Goal: Transaction & Acquisition: Purchase product/service

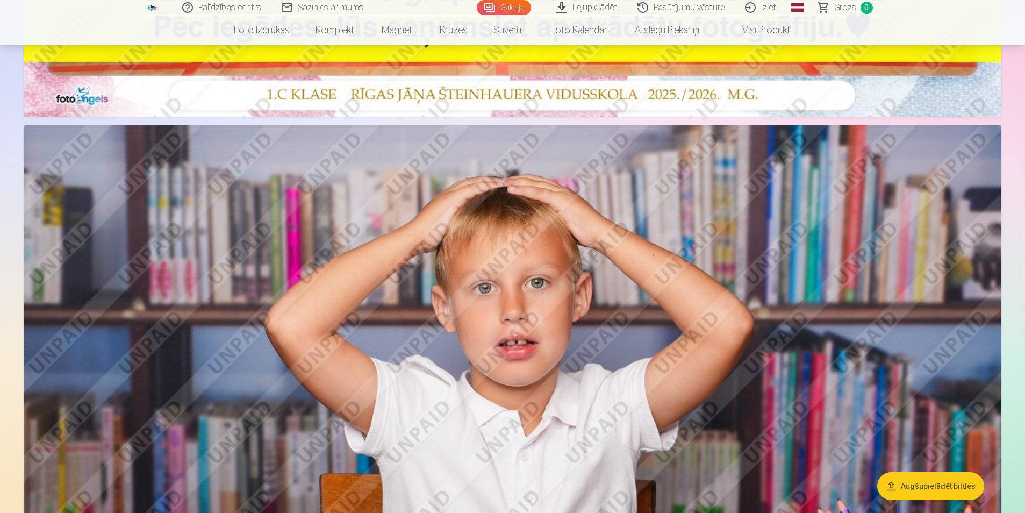
scroll to position [559, 0]
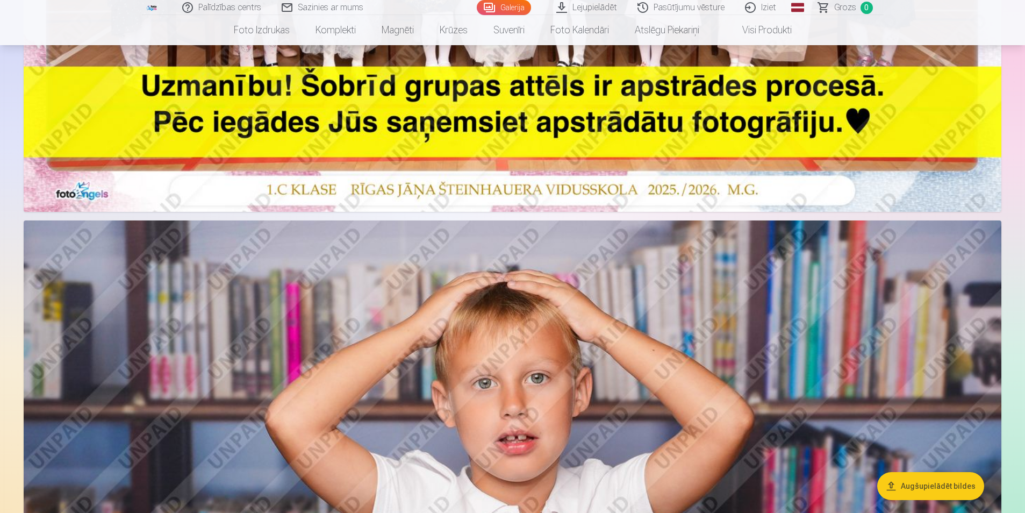
click at [843, 10] on span "Grozs" at bounding box center [845, 7] width 22 height 13
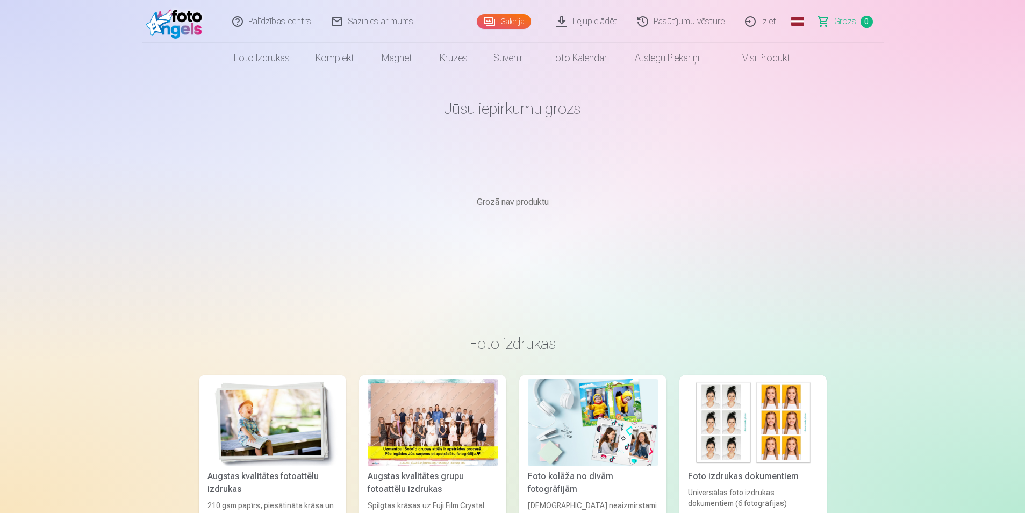
click at [174, 24] on img at bounding box center [177, 21] width 62 height 34
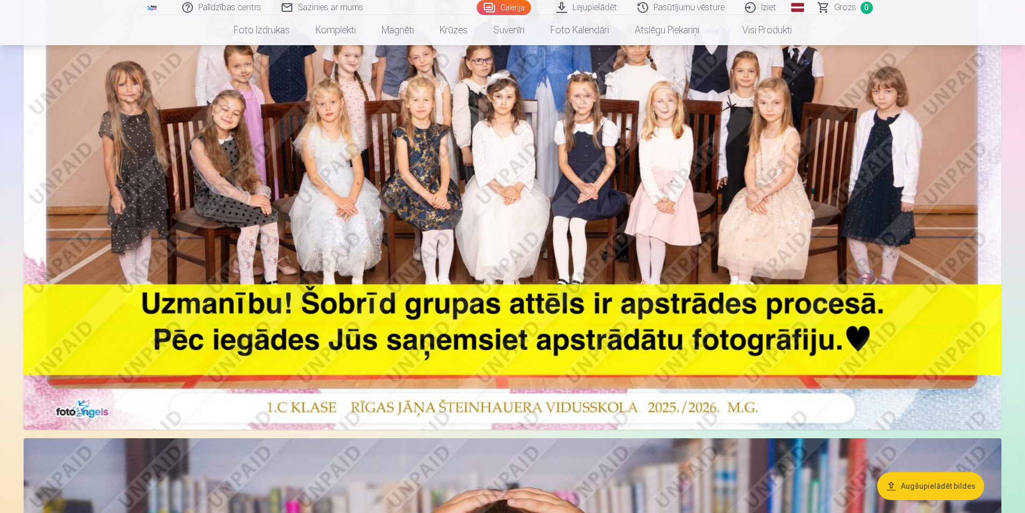
scroll to position [376, 0]
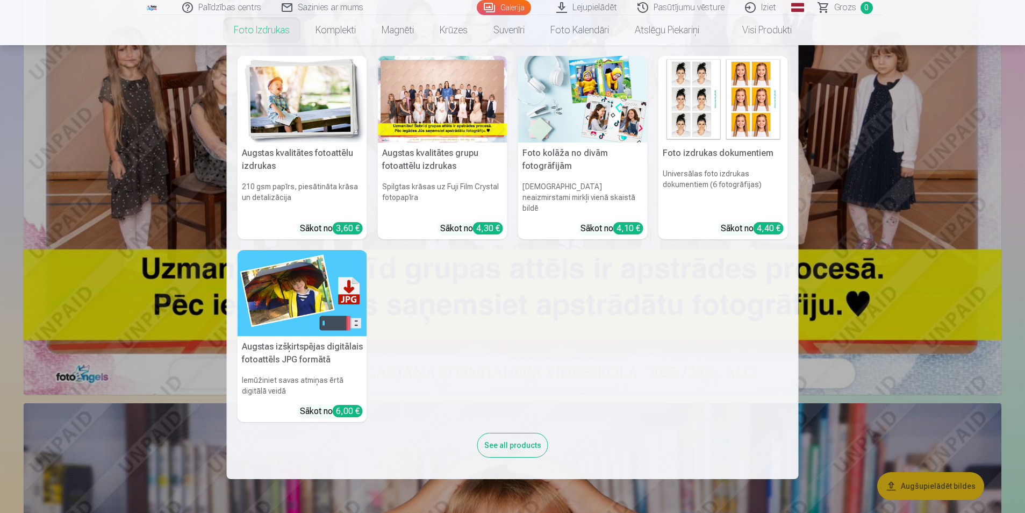
click at [247, 30] on link "Foto izdrukas" at bounding box center [262, 30] width 82 height 30
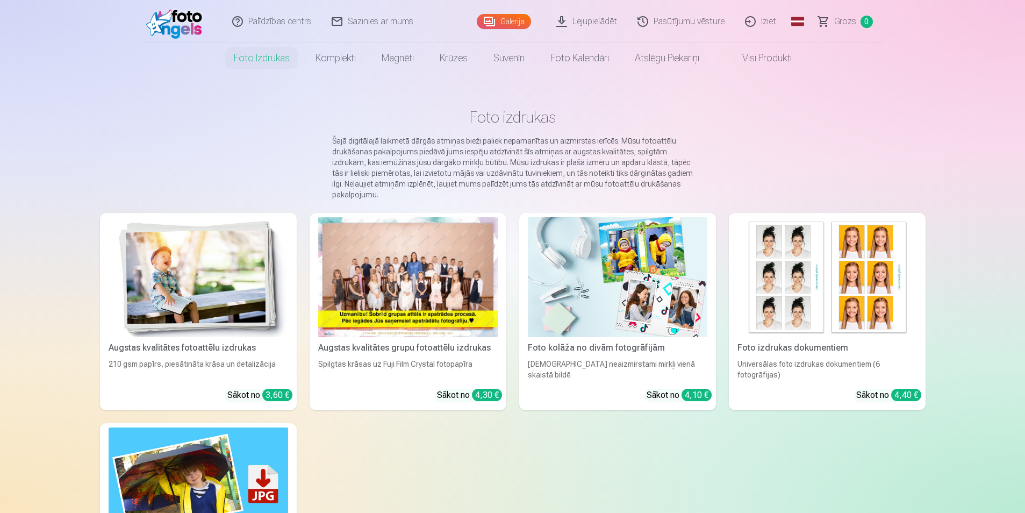
click at [192, 15] on img at bounding box center [177, 21] width 62 height 34
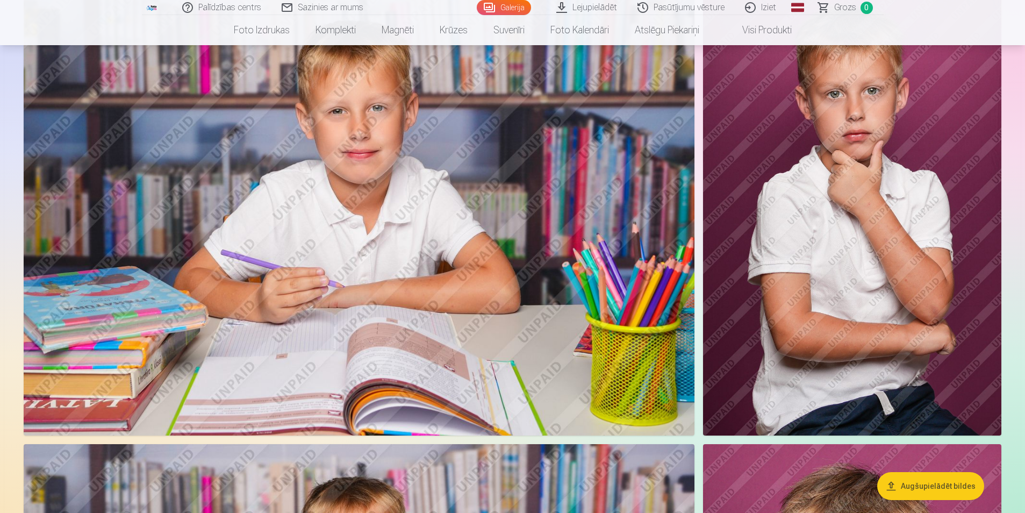
click at [923, 292] on img at bounding box center [852, 211] width 298 height 447
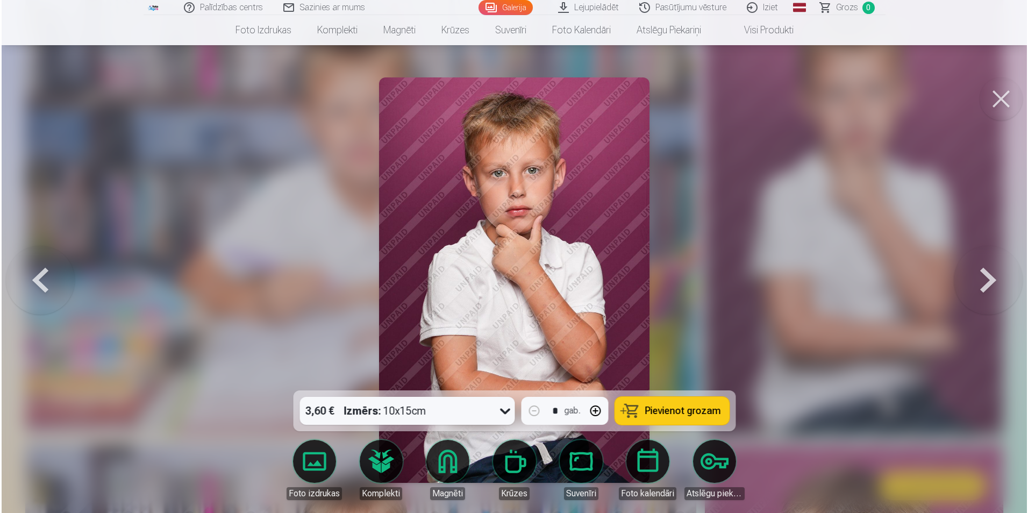
scroll to position [1454, 0]
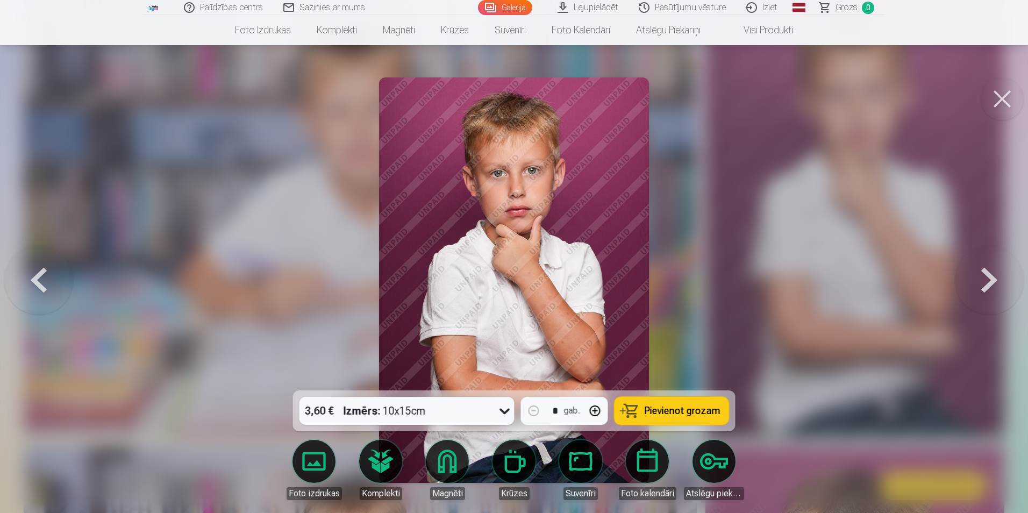
click at [507, 411] on icon at bounding box center [504, 411] width 10 height 6
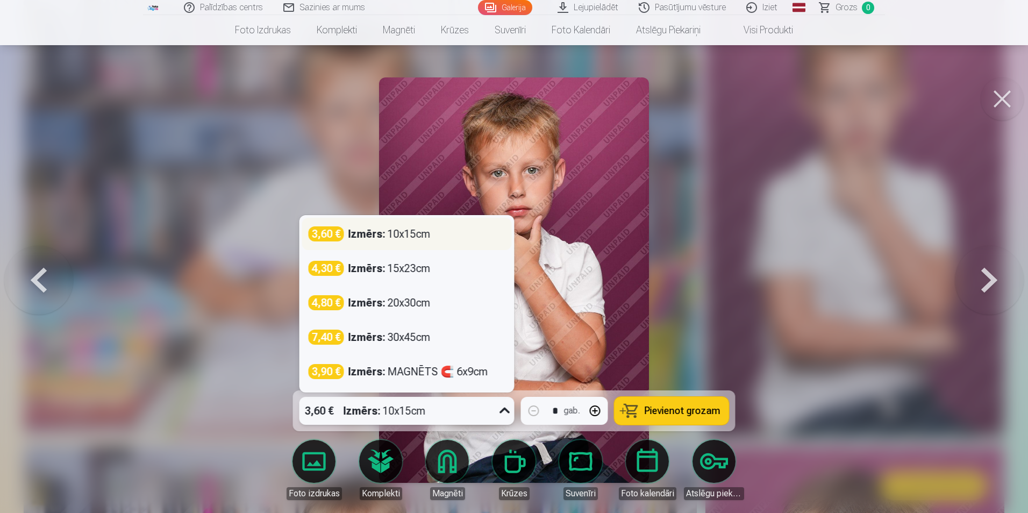
click at [421, 233] on div "Izmērs : 10x15cm" at bounding box center [389, 233] width 82 height 15
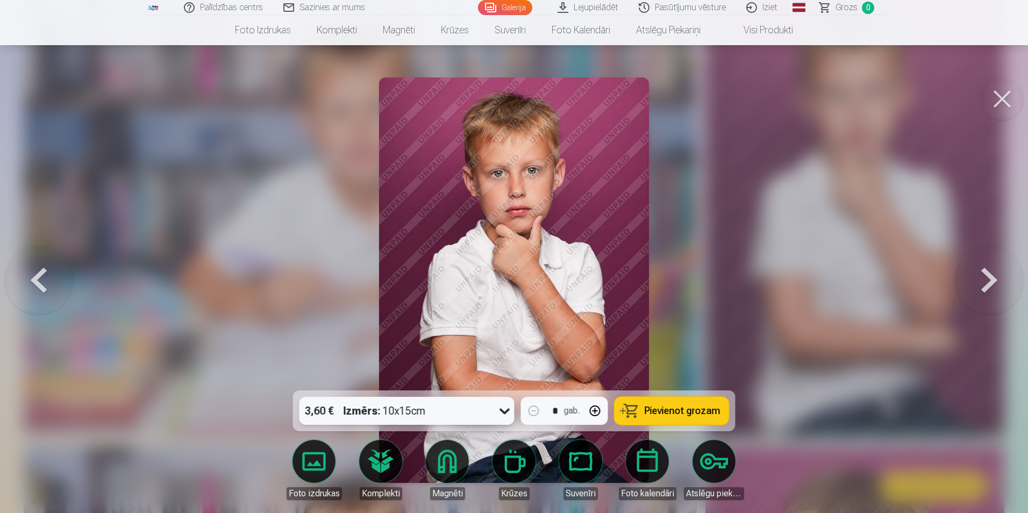
click at [997, 280] on button at bounding box center [988, 280] width 69 height 199
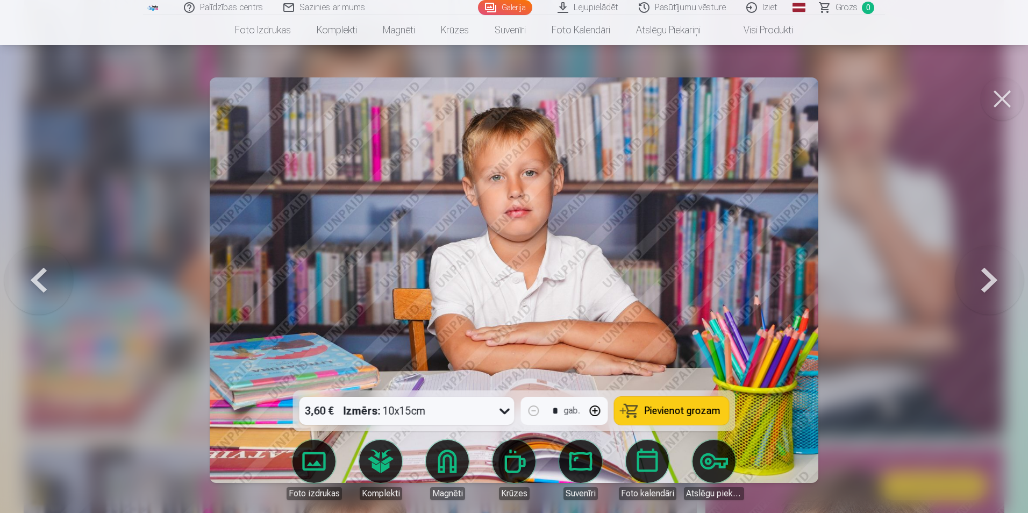
click at [995, 280] on button at bounding box center [988, 280] width 69 height 199
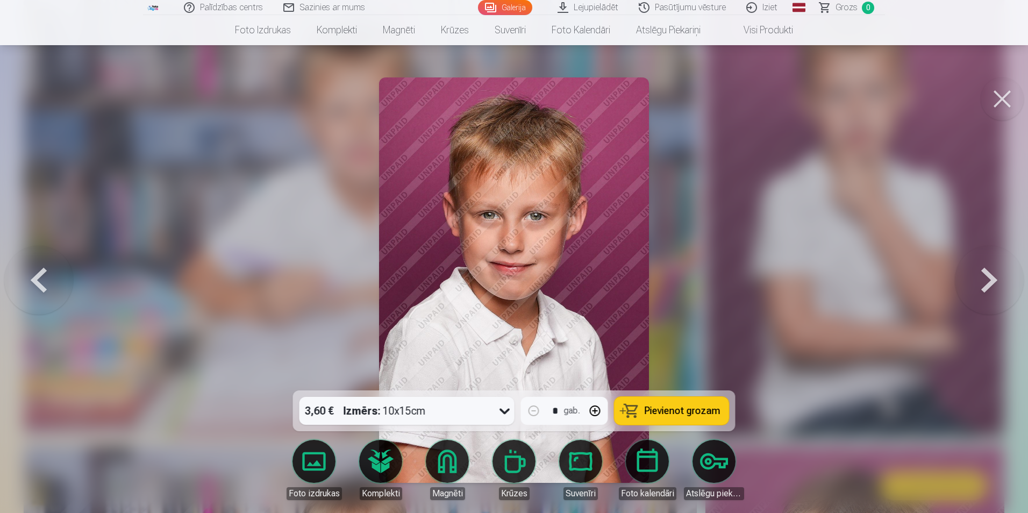
click at [995, 280] on button at bounding box center [988, 280] width 69 height 199
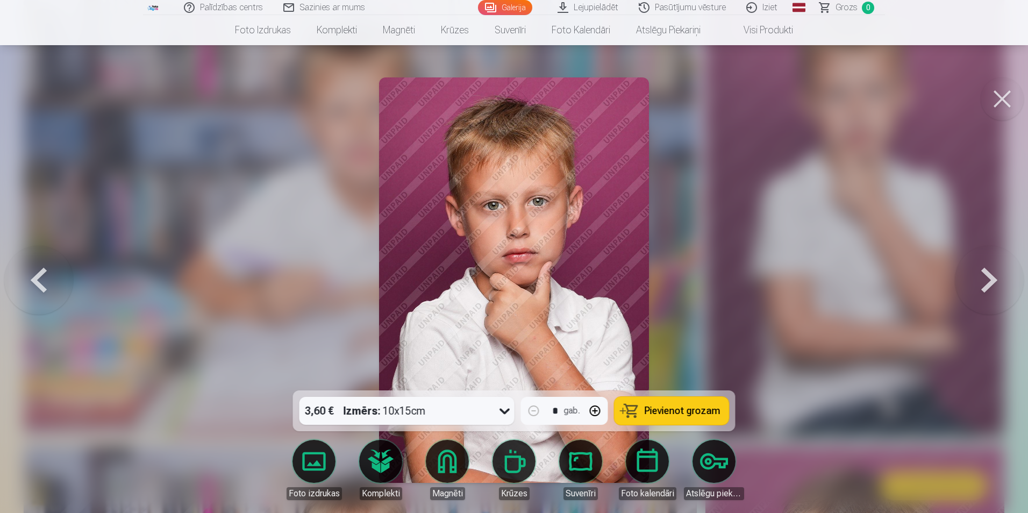
click at [665, 407] on span "Pievienot grozam" at bounding box center [682, 411] width 76 height 10
click at [986, 285] on button at bounding box center [988, 280] width 69 height 199
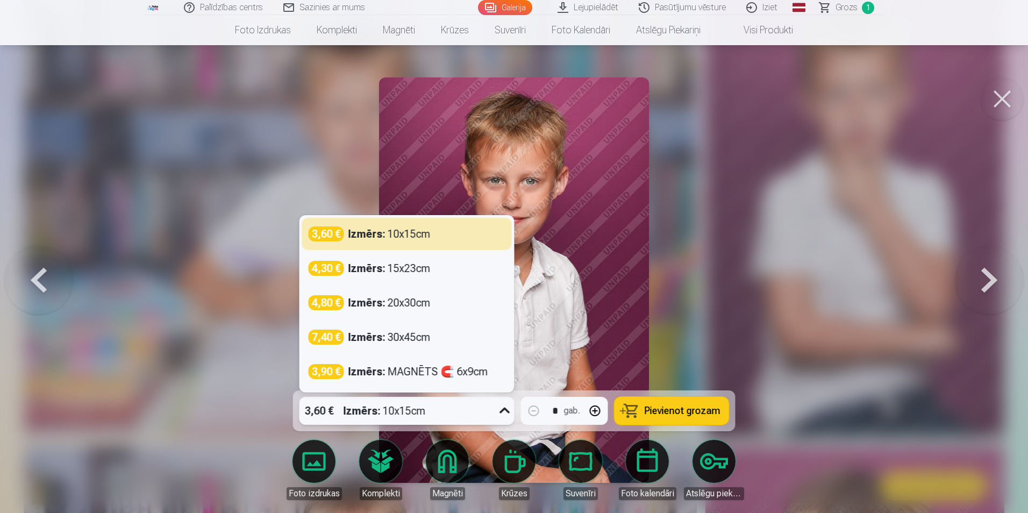
click at [504, 408] on icon at bounding box center [504, 410] width 17 height 17
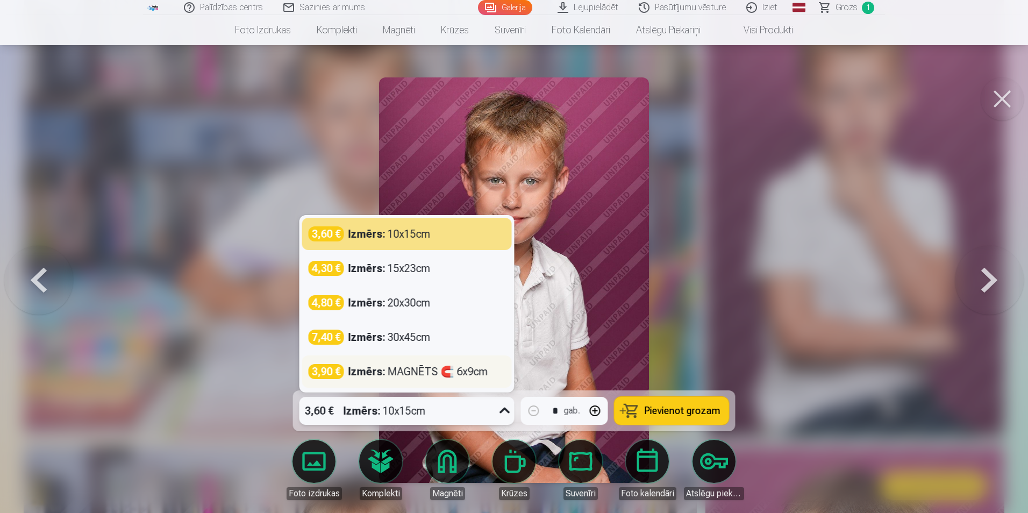
click at [461, 371] on div "Izmērs : MAGNĒTS 🧲 6x9cm" at bounding box center [418, 371] width 140 height 15
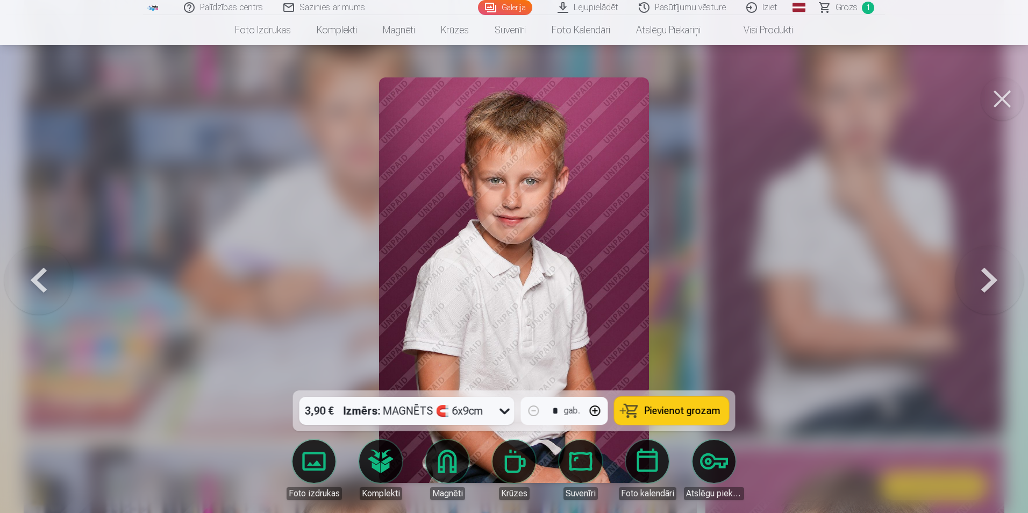
click at [979, 277] on button at bounding box center [988, 280] width 69 height 199
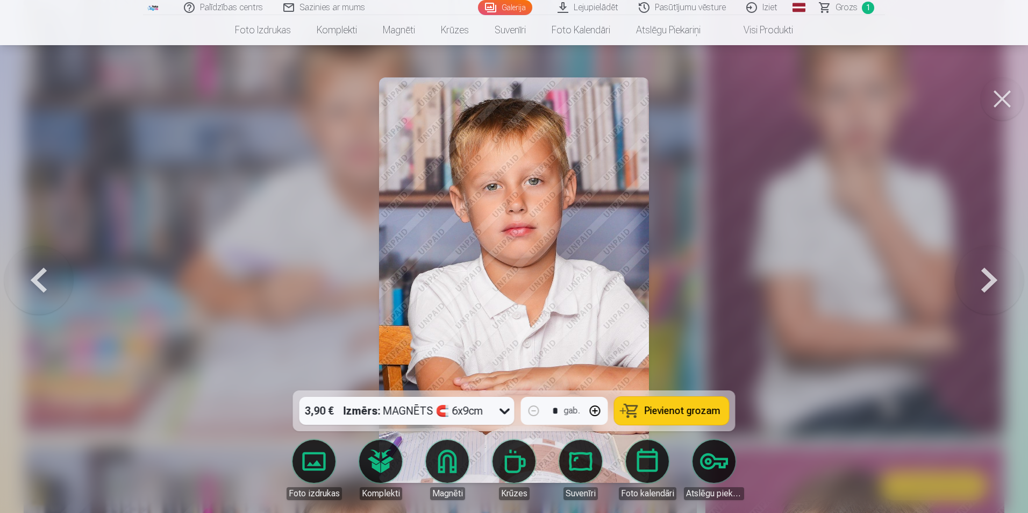
click at [979, 277] on button at bounding box center [988, 280] width 69 height 199
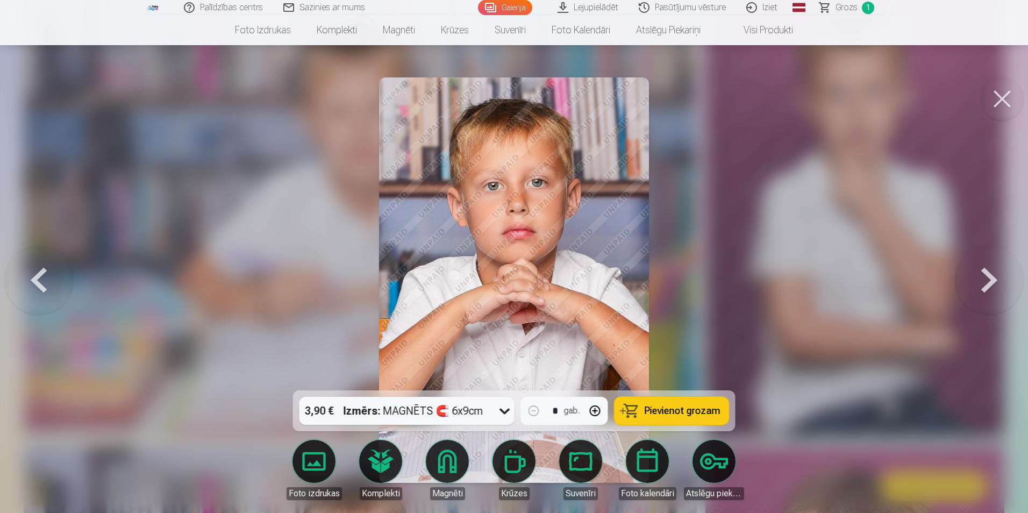
click at [979, 277] on button at bounding box center [988, 280] width 69 height 199
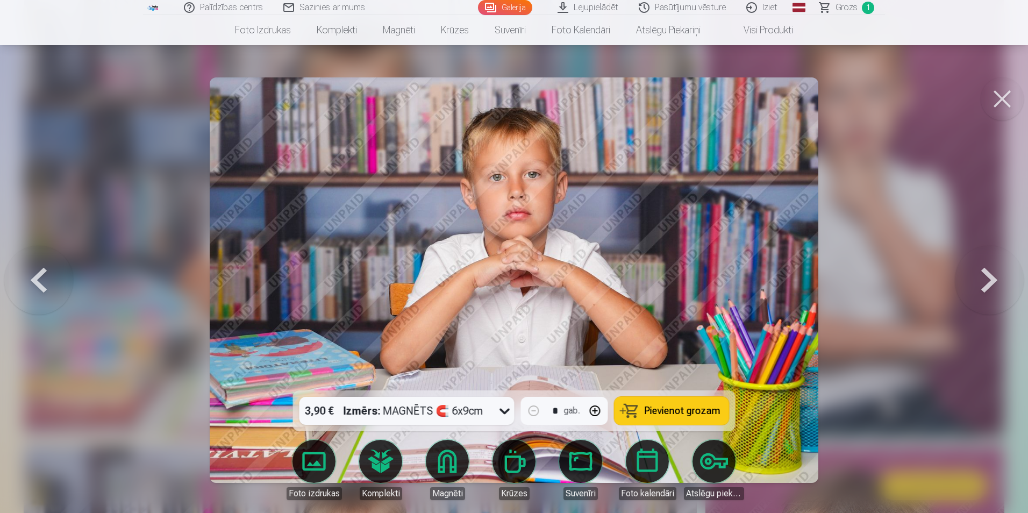
click at [503, 408] on icon at bounding box center [504, 410] width 17 height 17
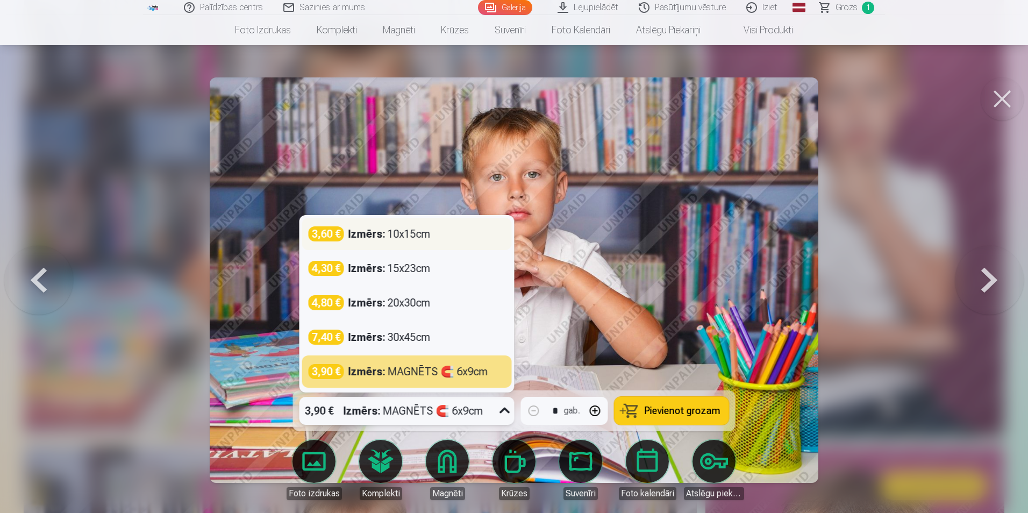
click at [414, 224] on div "3,60 € Izmērs : 10x15cm" at bounding box center [407, 234] width 210 height 32
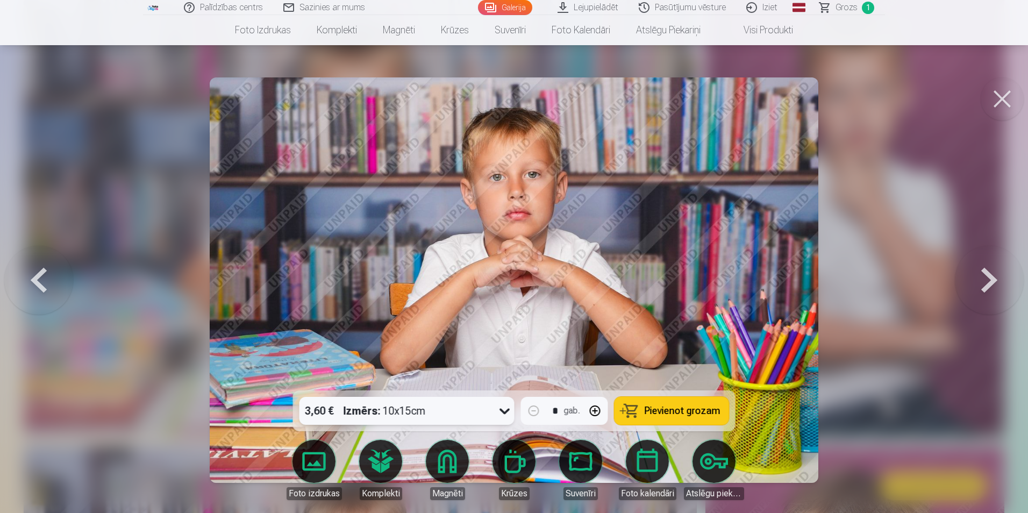
click at [674, 406] on span "Pievienot grozam" at bounding box center [682, 411] width 76 height 10
click at [996, 277] on button at bounding box center [988, 280] width 69 height 199
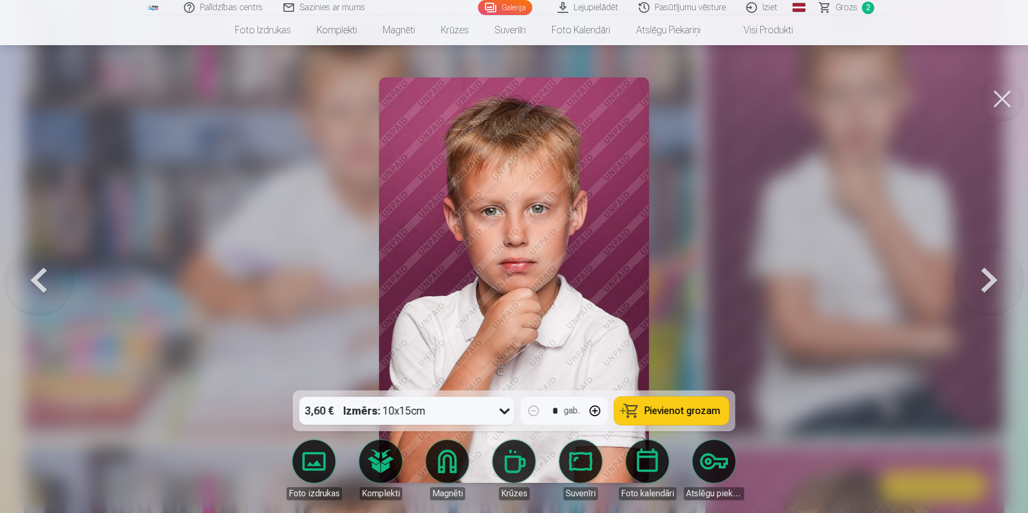
click at [996, 277] on button at bounding box center [988, 280] width 69 height 199
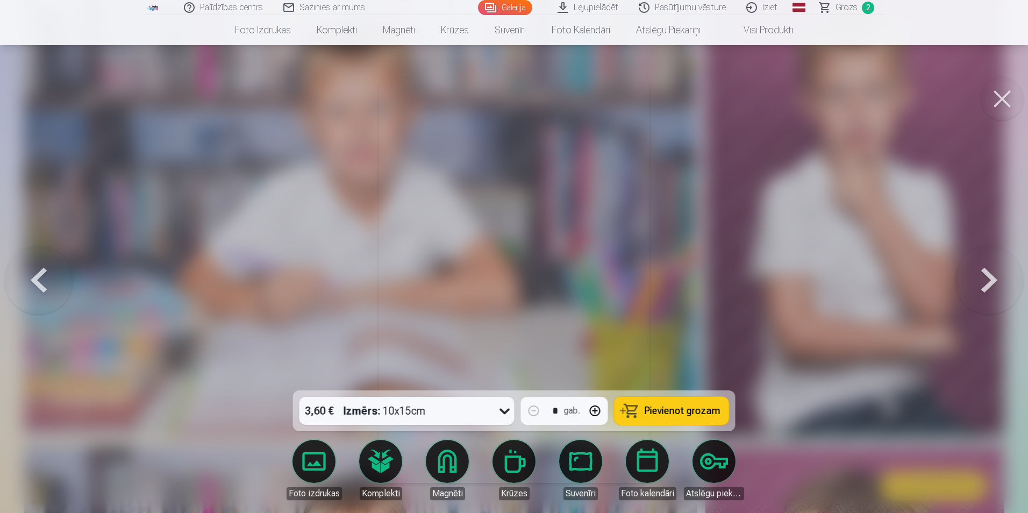
click at [985, 277] on button at bounding box center [988, 280] width 69 height 199
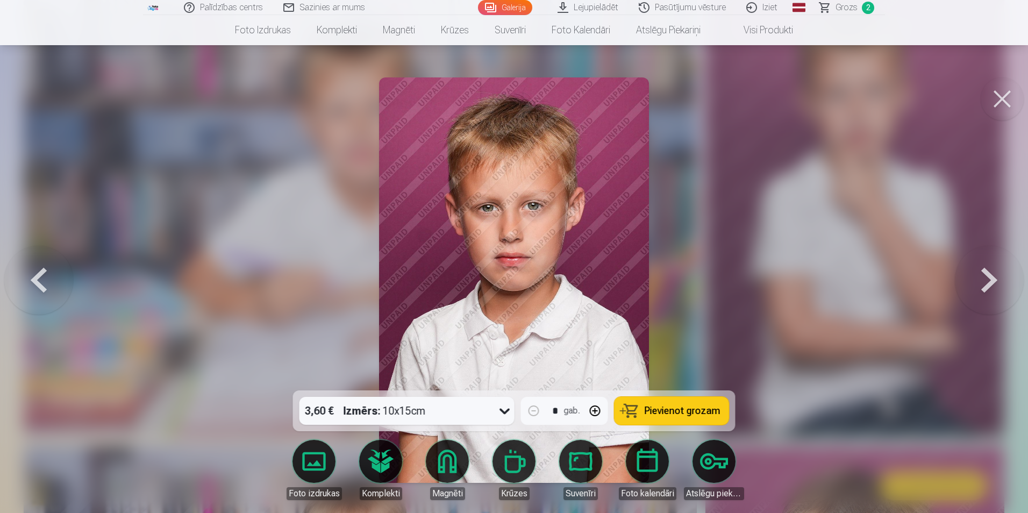
click at [985, 277] on button at bounding box center [988, 280] width 69 height 199
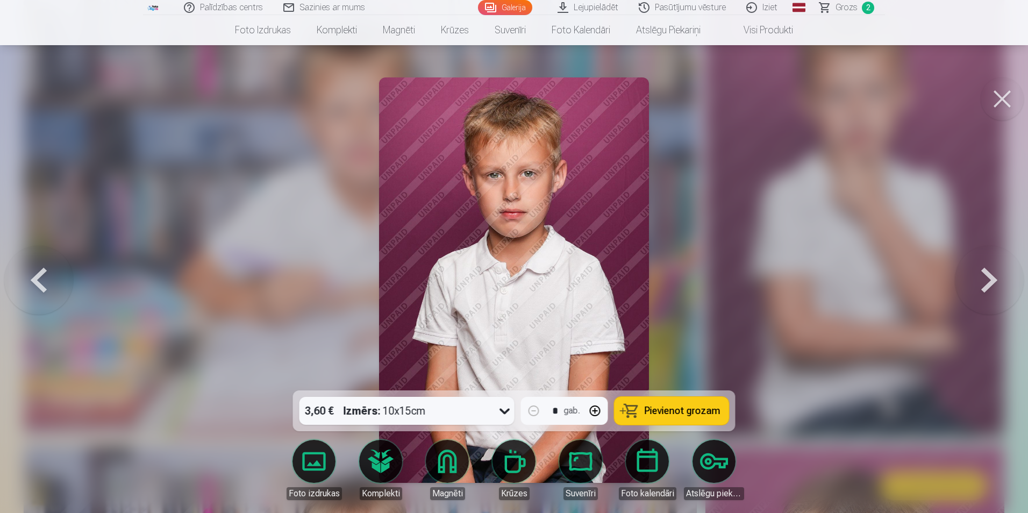
click at [42, 273] on button at bounding box center [38, 280] width 69 height 199
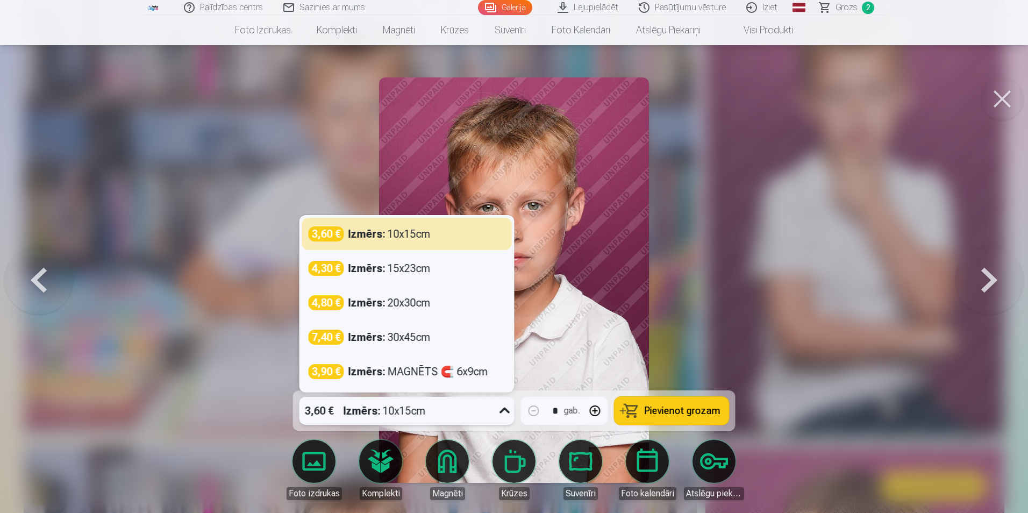
click at [500, 411] on icon at bounding box center [504, 410] width 17 height 17
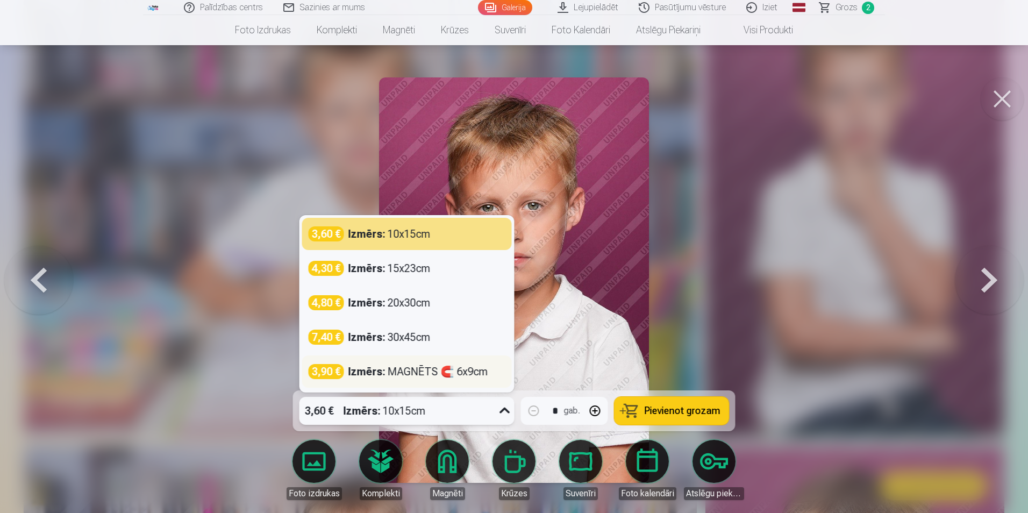
click at [405, 372] on div "Izmērs : MAGNĒTS 🧲 6x9cm" at bounding box center [418, 371] width 140 height 15
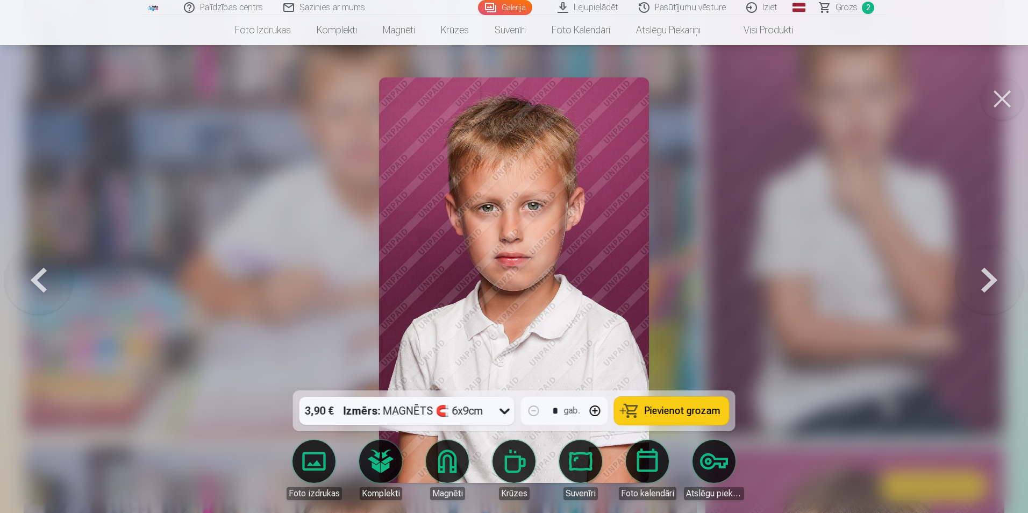
click at [672, 413] on span "Pievienot grozam" at bounding box center [682, 411] width 76 height 10
click at [987, 285] on button at bounding box center [988, 280] width 69 height 199
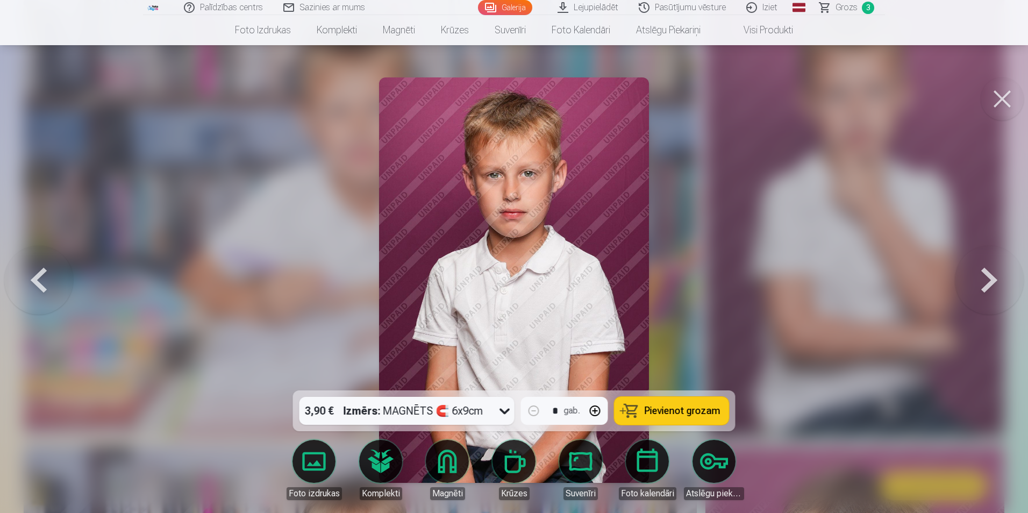
click at [987, 285] on button at bounding box center [988, 280] width 69 height 199
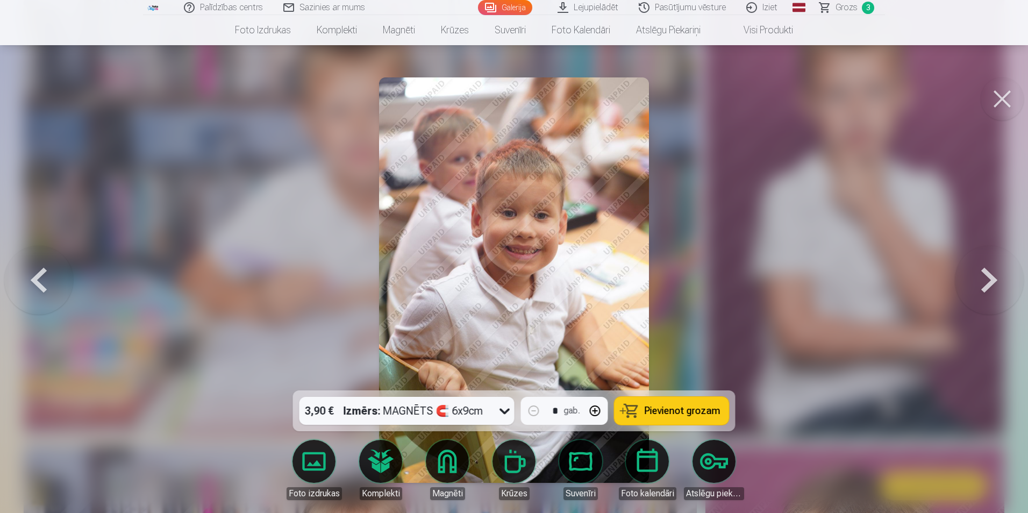
click at [987, 285] on button at bounding box center [988, 280] width 69 height 199
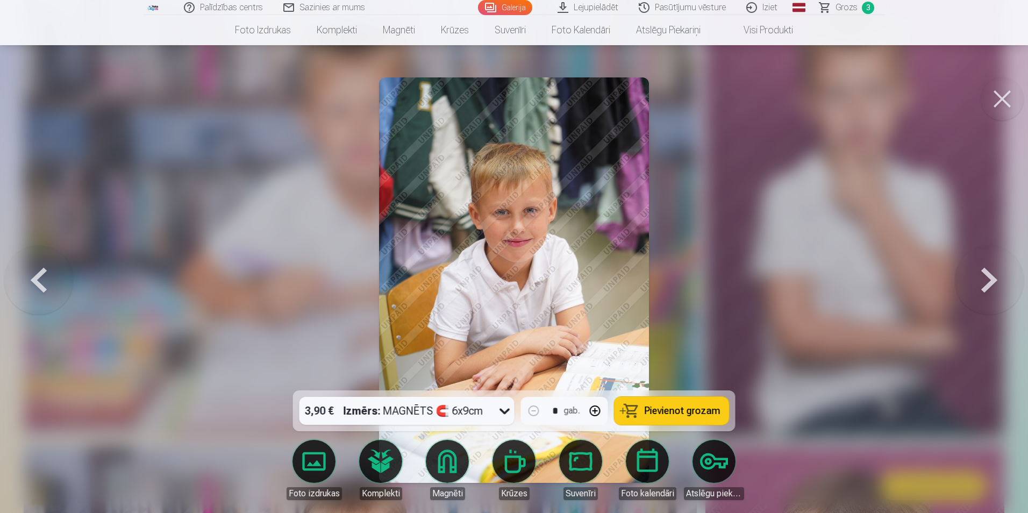
click at [987, 285] on button at bounding box center [988, 280] width 69 height 199
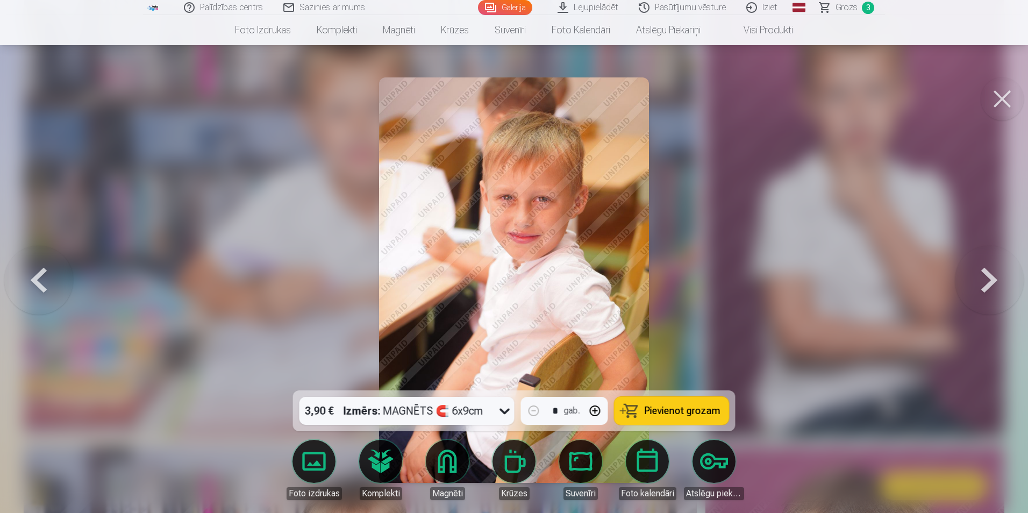
click at [987, 285] on button at bounding box center [988, 280] width 69 height 199
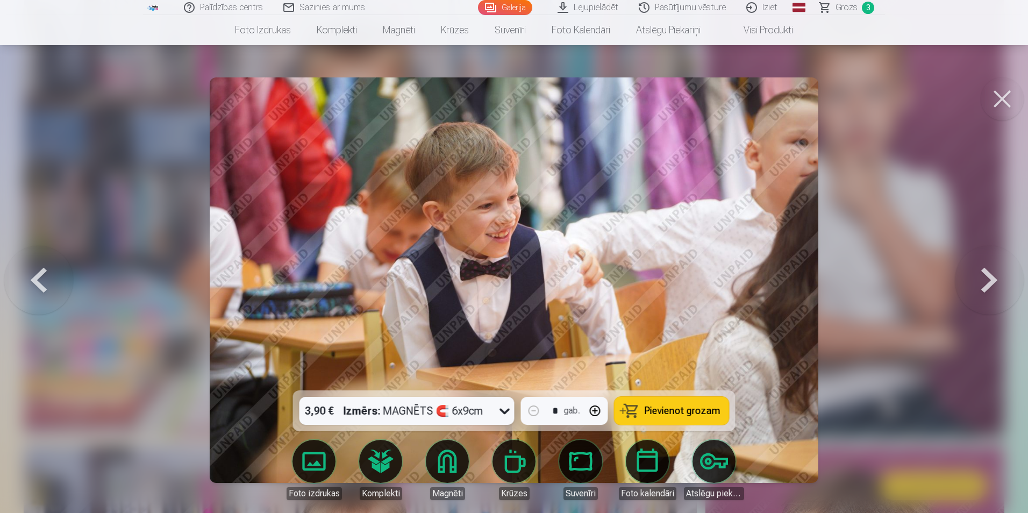
click at [987, 285] on button at bounding box center [988, 280] width 69 height 199
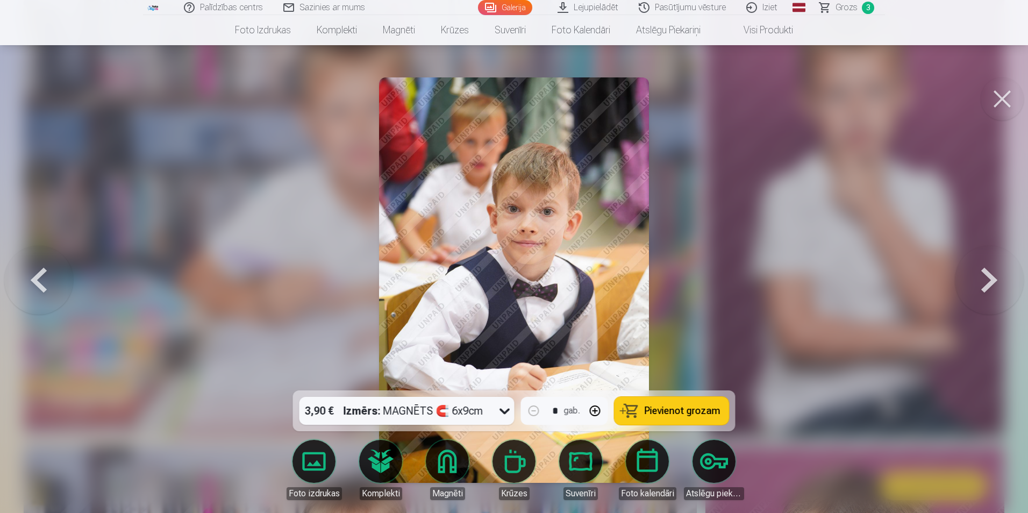
click at [987, 285] on button at bounding box center [988, 280] width 69 height 199
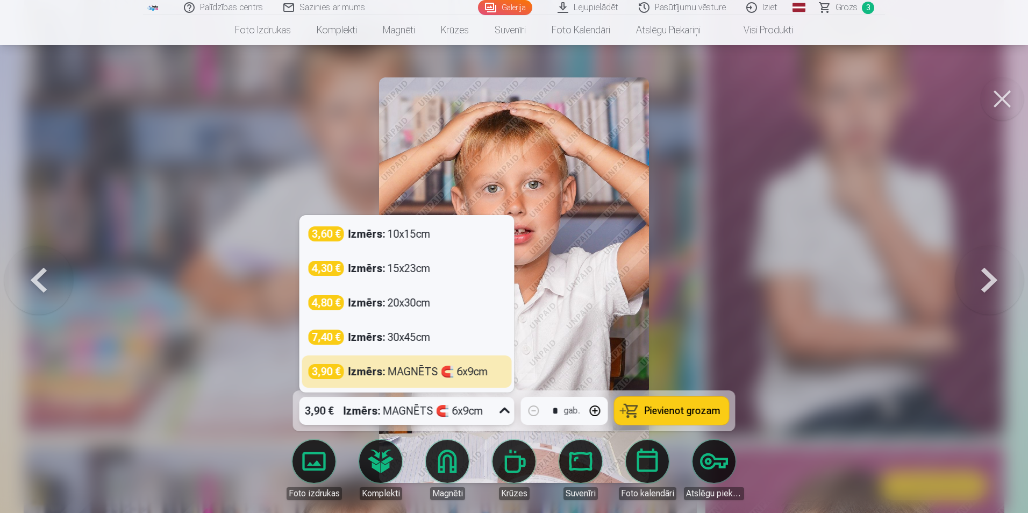
click at [506, 408] on icon at bounding box center [504, 410] width 17 height 17
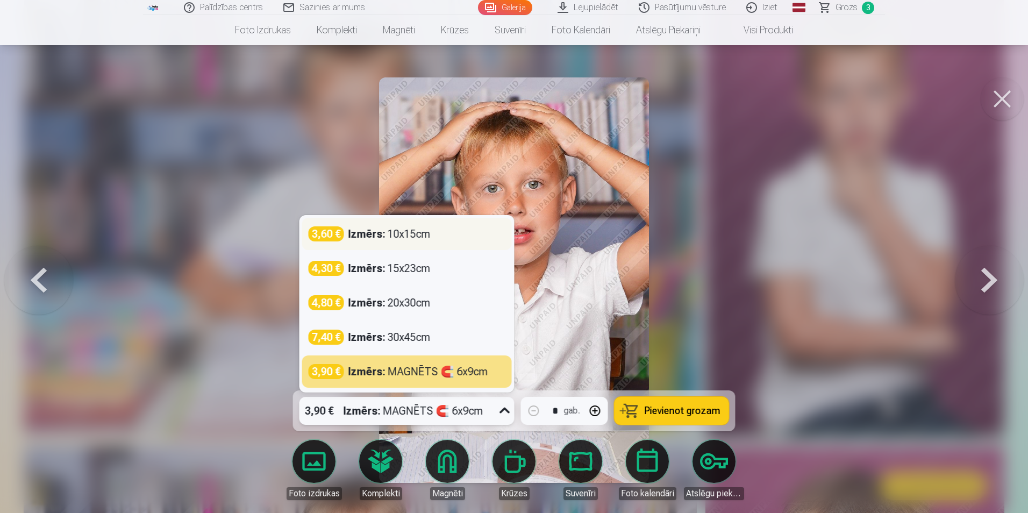
click at [409, 236] on div "Izmērs : 10x15cm" at bounding box center [389, 233] width 82 height 15
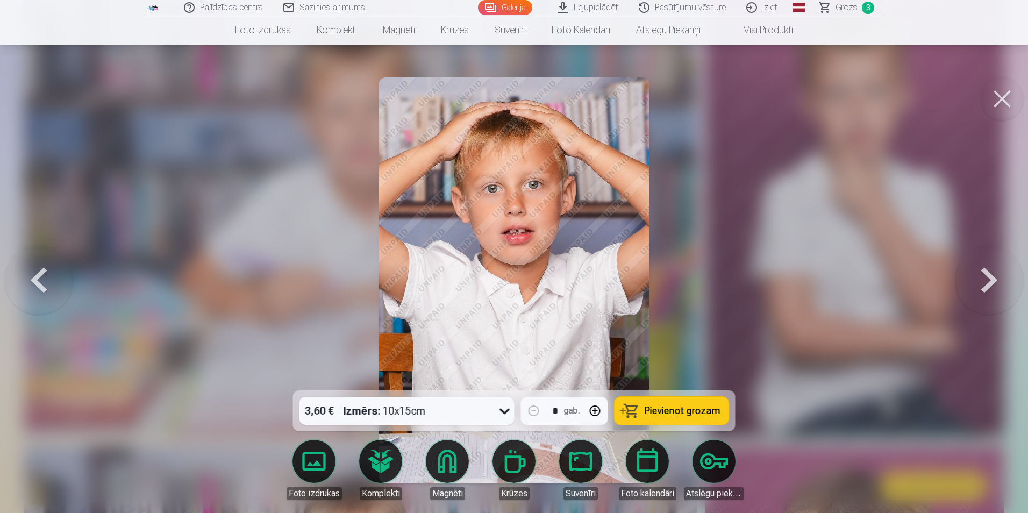
click at [680, 413] on span "Pievienot grozam" at bounding box center [682, 411] width 76 height 10
click at [983, 279] on button at bounding box center [988, 280] width 69 height 199
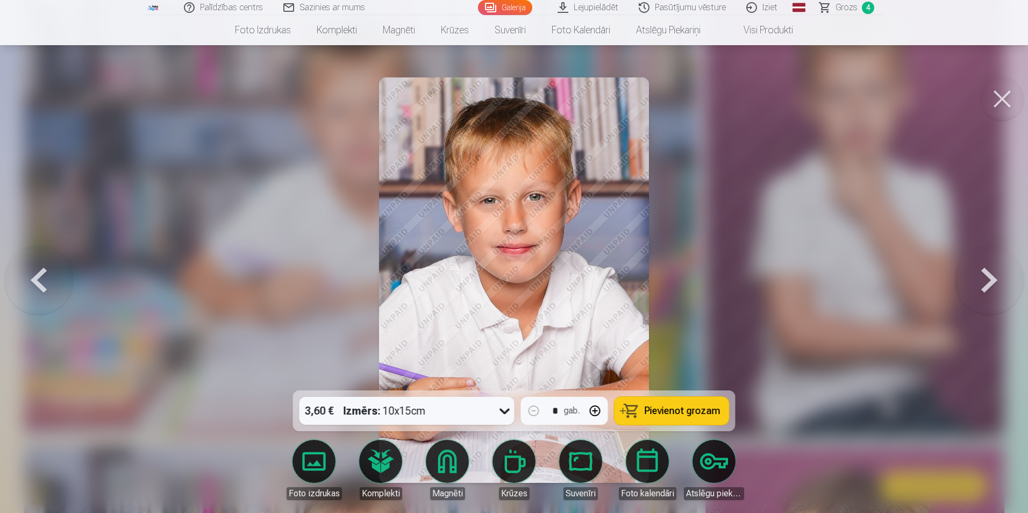
click at [983, 281] on button at bounding box center [988, 280] width 69 height 199
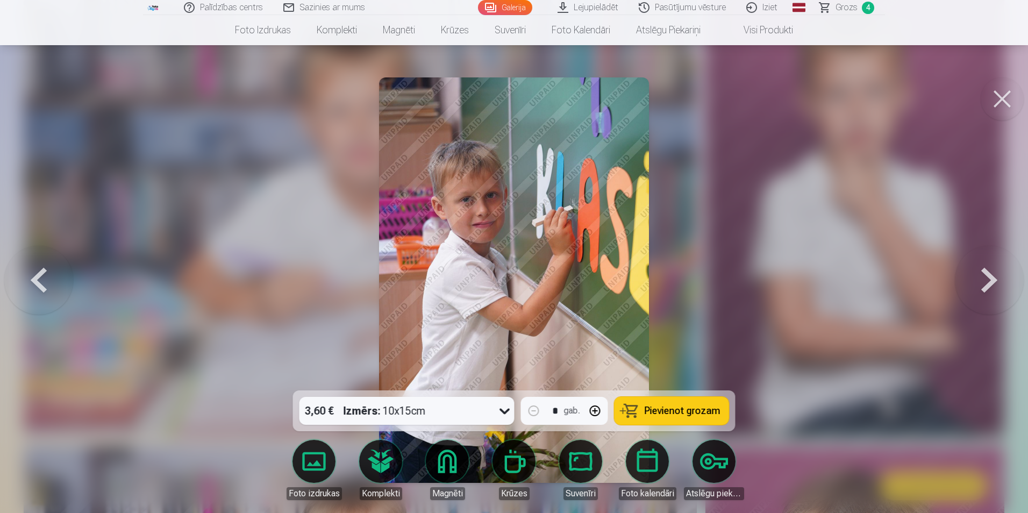
click at [983, 281] on button at bounding box center [988, 280] width 69 height 199
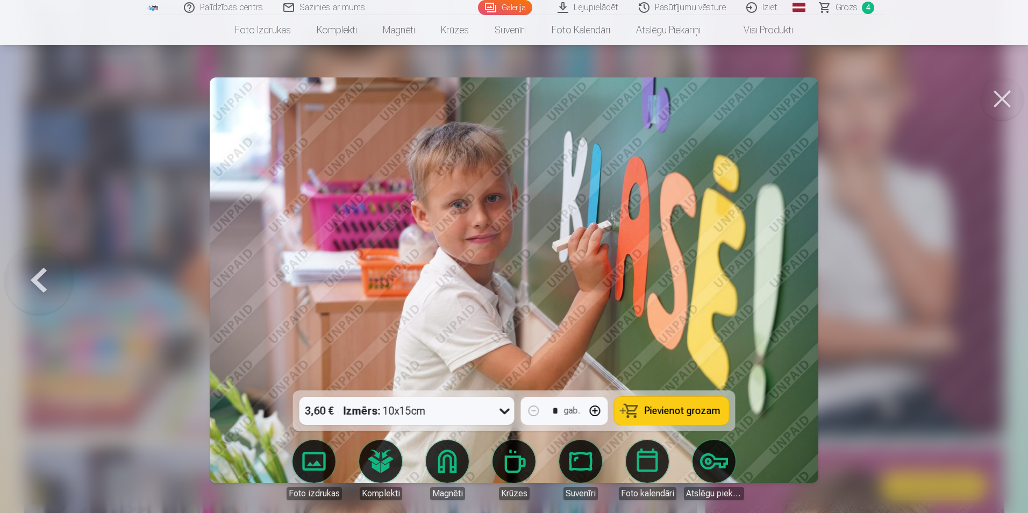
click at [983, 281] on div at bounding box center [514, 256] width 1028 height 513
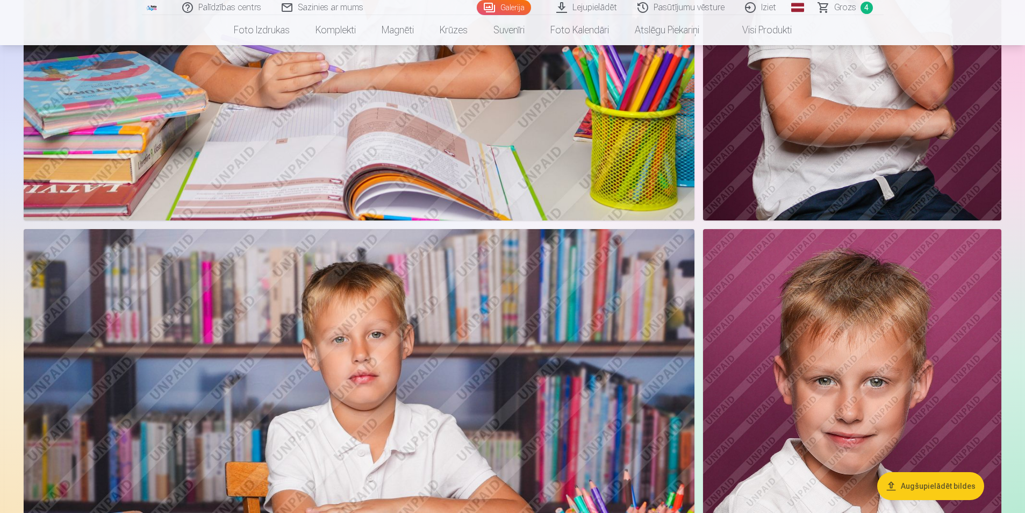
scroll to position [1397, 0]
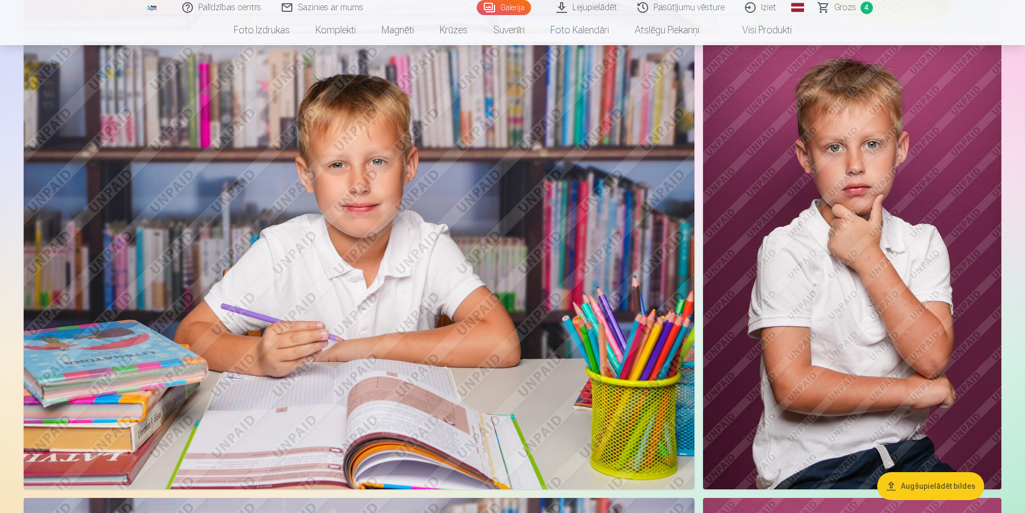
click at [911, 280] on img at bounding box center [852, 265] width 298 height 447
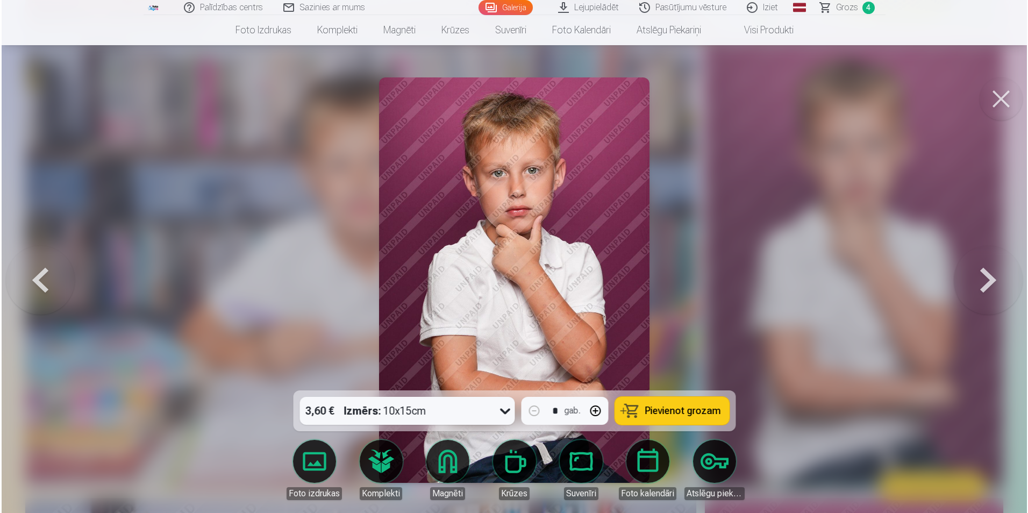
scroll to position [1399, 0]
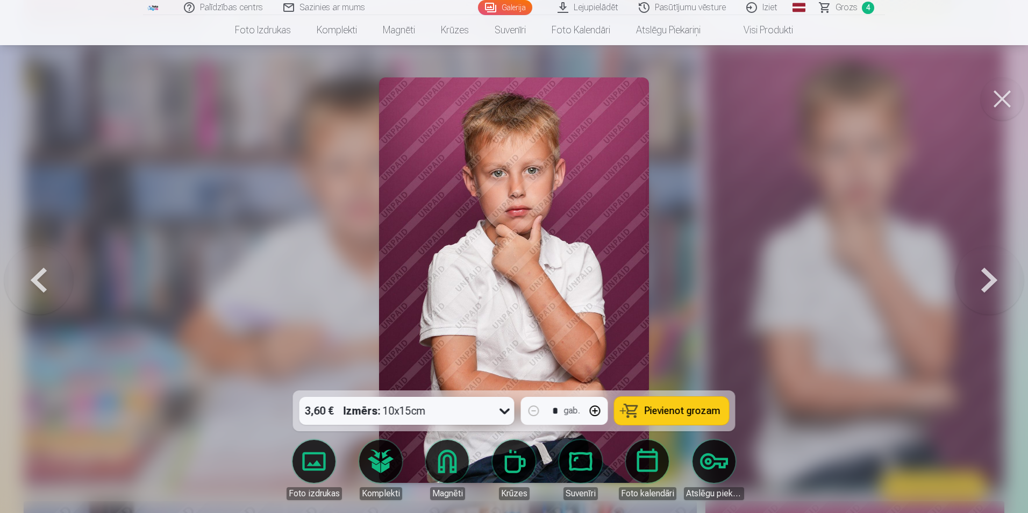
click at [507, 415] on icon at bounding box center [504, 410] width 17 height 17
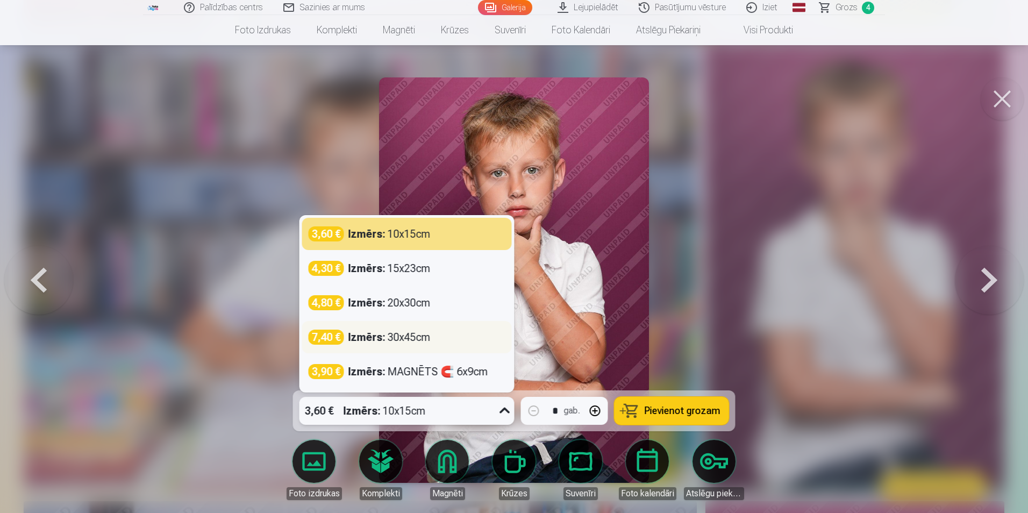
click at [417, 341] on div "Izmērs : 30x45cm" at bounding box center [389, 336] width 82 height 15
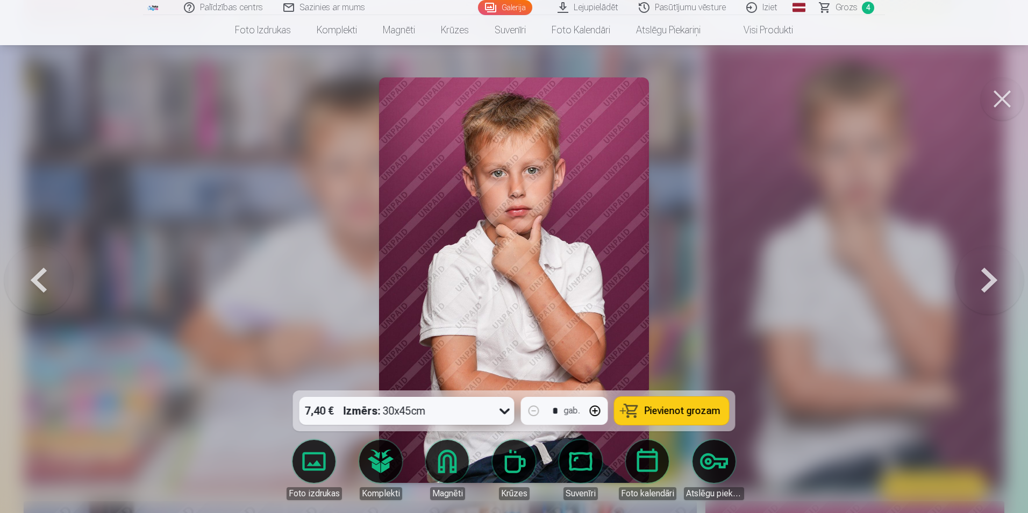
click at [702, 415] on span "Pievienot grozam" at bounding box center [682, 411] width 76 height 10
click at [864, 8] on span "5" at bounding box center [867, 8] width 12 height 12
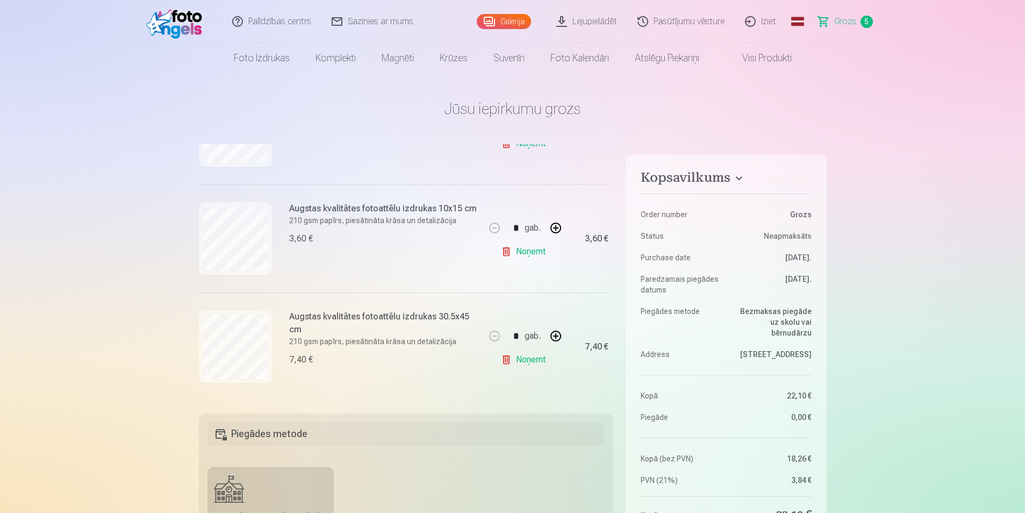
click at [846, 17] on span "Grozs" at bounding box center [845, 21] width 22 height 13
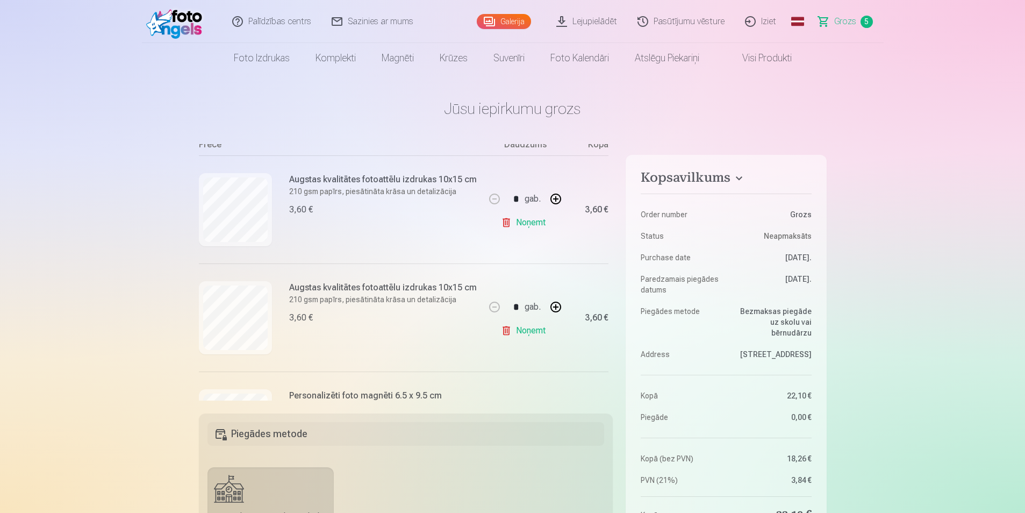
scroll to position [215, 0]
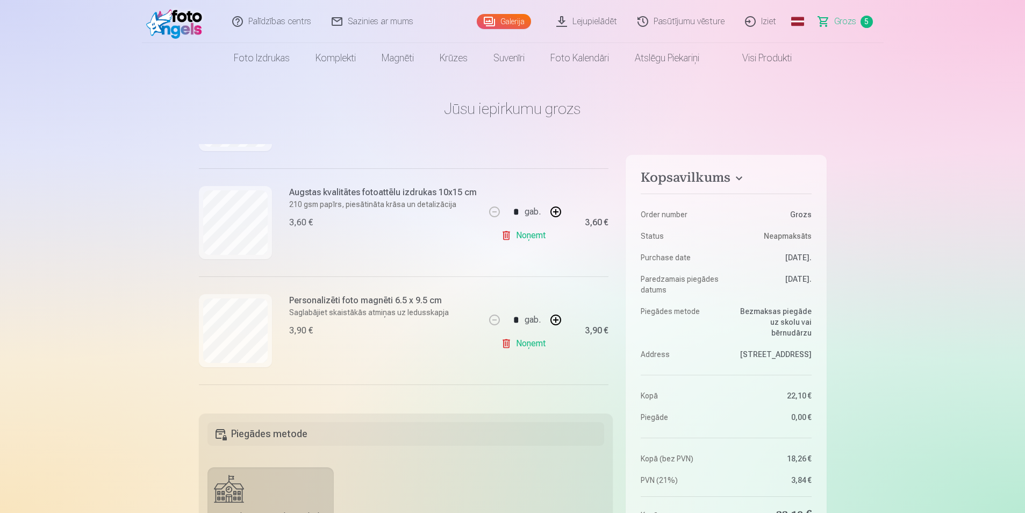
click at [509, 21] on link "Galerija" at bounding box center [504, 21] width 54 height 15
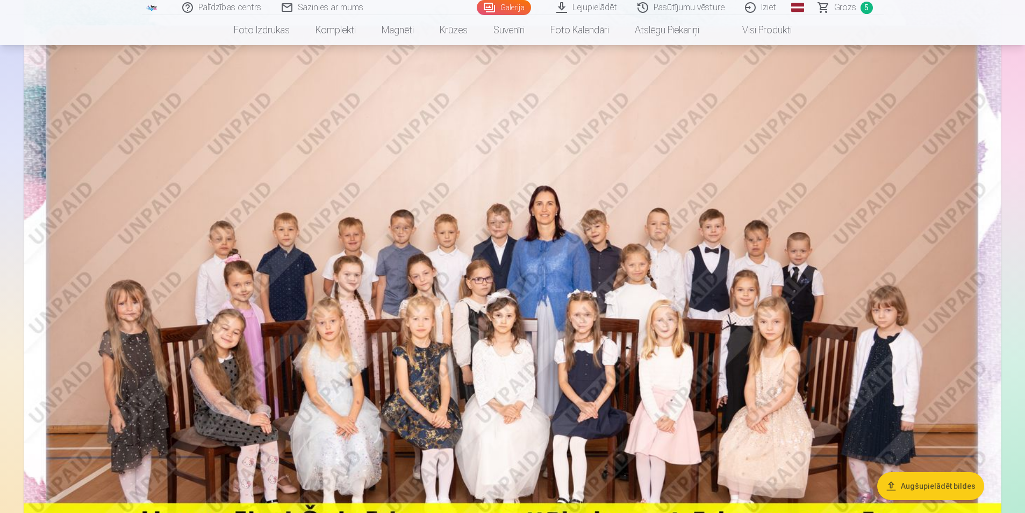
scroll to position [376, 0]
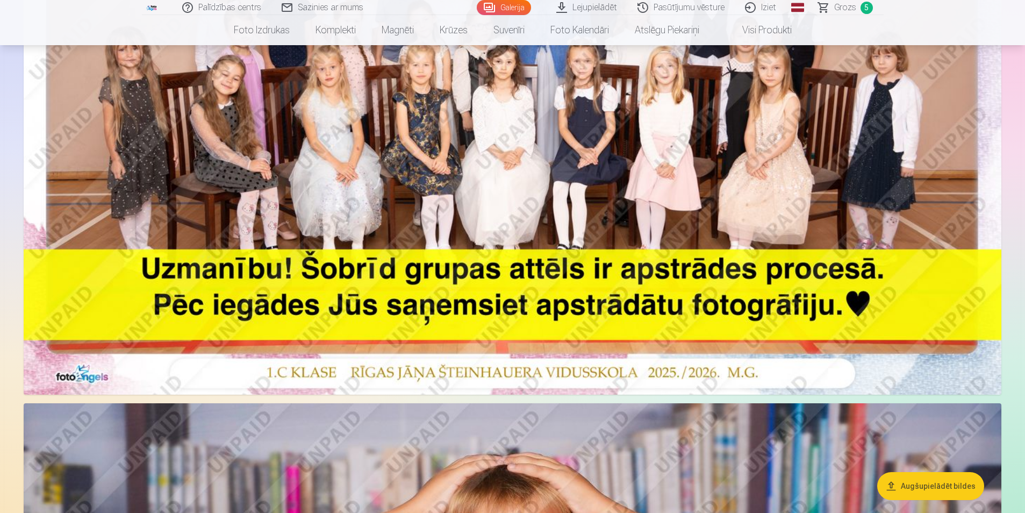
click at [680, 198] on img at bounding box center [513, 68] width 978 height 652
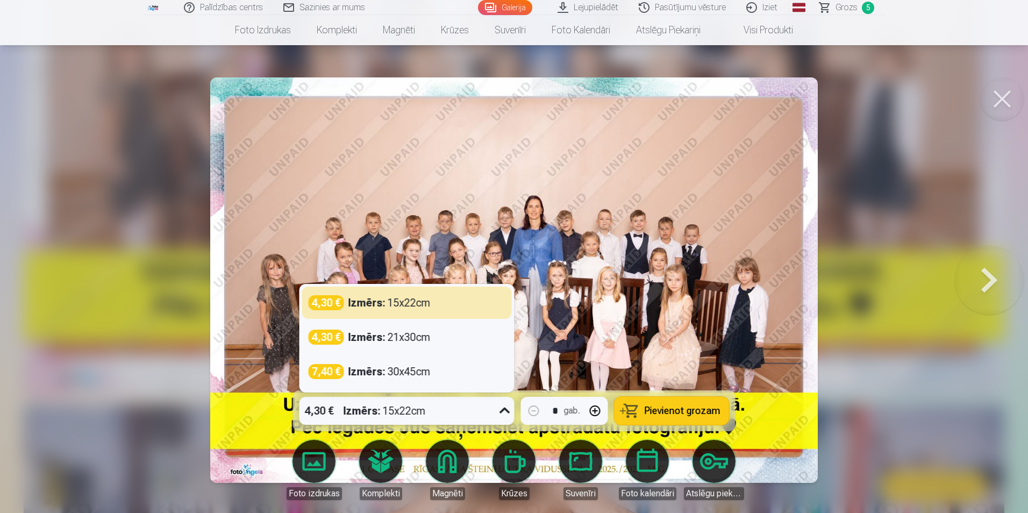
click at [495, 412] on div at bounding box center [504, 411] width 19 height 28
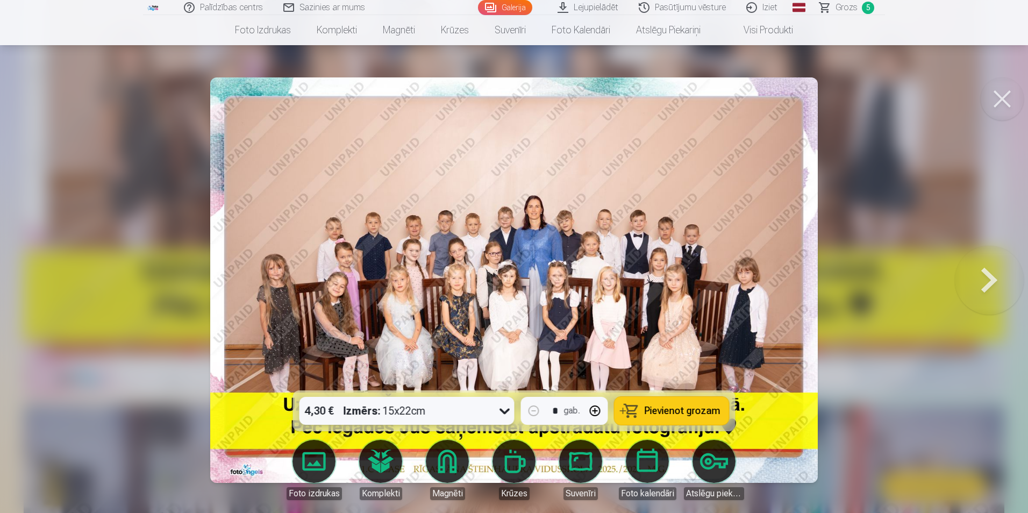
click at [495, 412] on div at bounding box center [504, 411] width 19 height 28
click at [698, 411] on span "Pievienot grozam" at bounding box center [682, 411] width 76 height 10
drag, startPoint x: 511, startPoint y: 416, endPoint x: 504, endPoint y: 416, distance: 7.5
click at [509, 416] on icon at bounding box center [504, 410] width 17 height 17
click at [986, 277] on button at bounding box center [988, 280] width 69 height 199
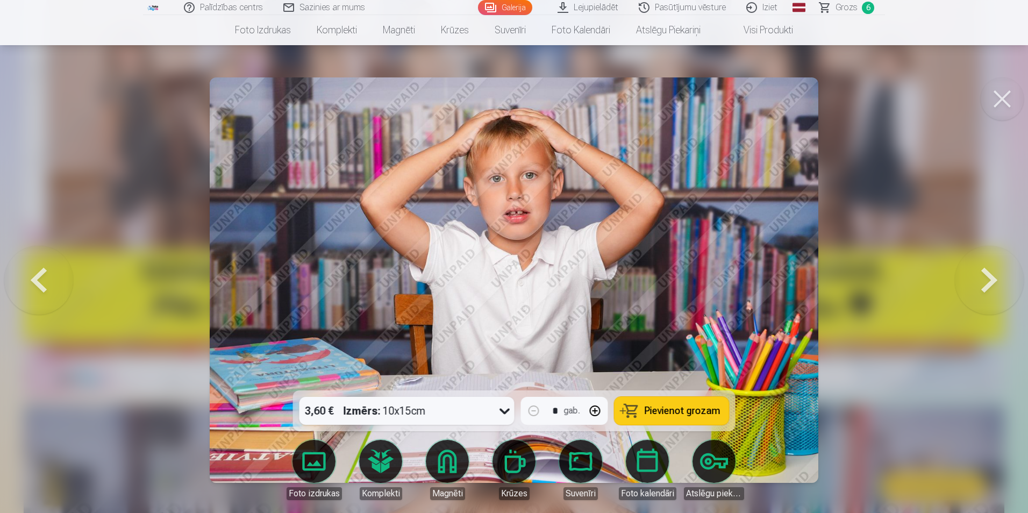
click at [986, 277] on button at bounding box center [988, 280] width 69 height 199
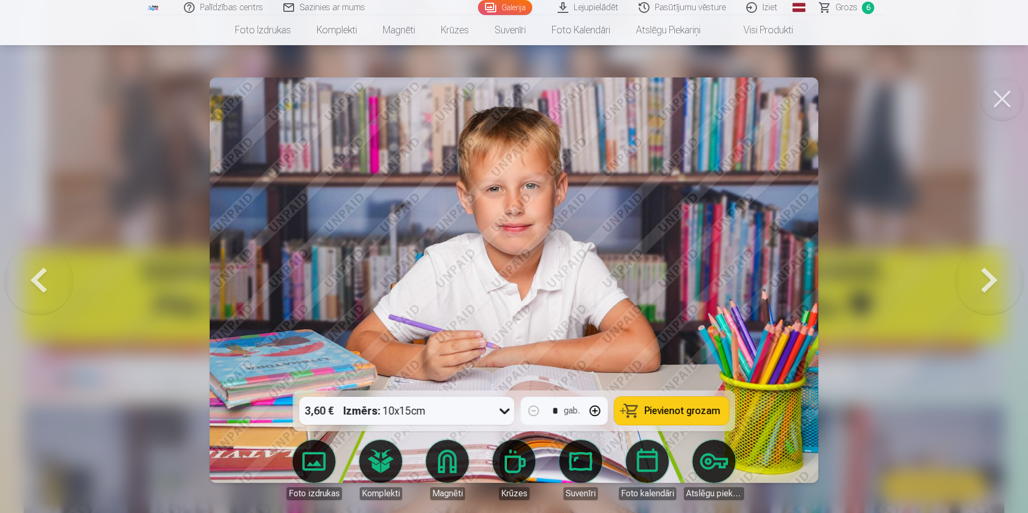
click at [986, 277] on button at bounding box center [988, 280] width 69 height 199
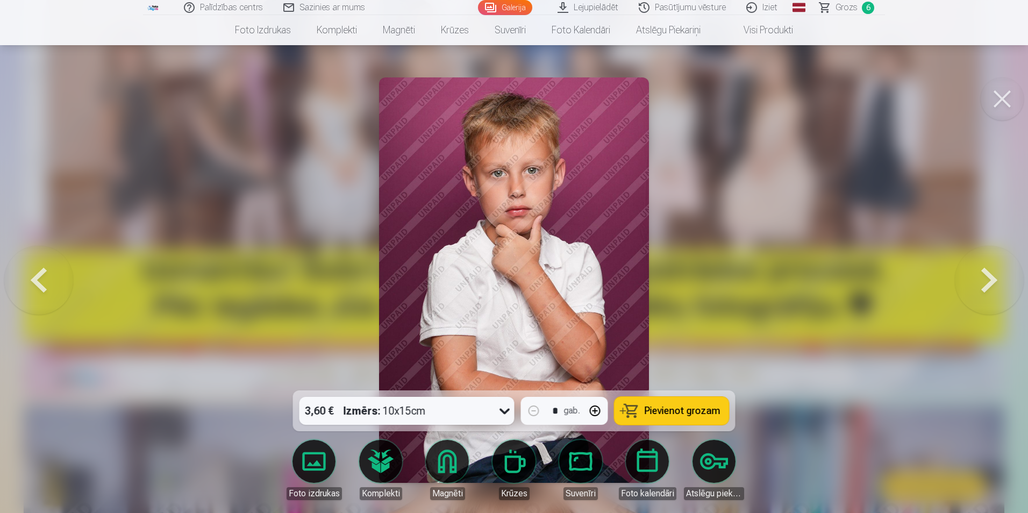
click at [986, 277] on button at bounding box center [988, 280] width 69 height 199
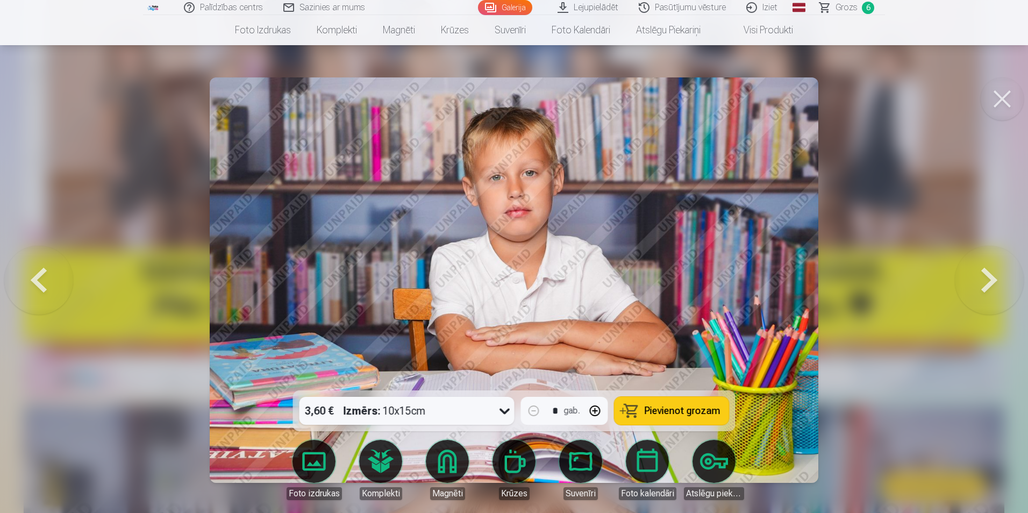
click at [986, 277] on button at bounding box center [988, 280] width 69 height 199
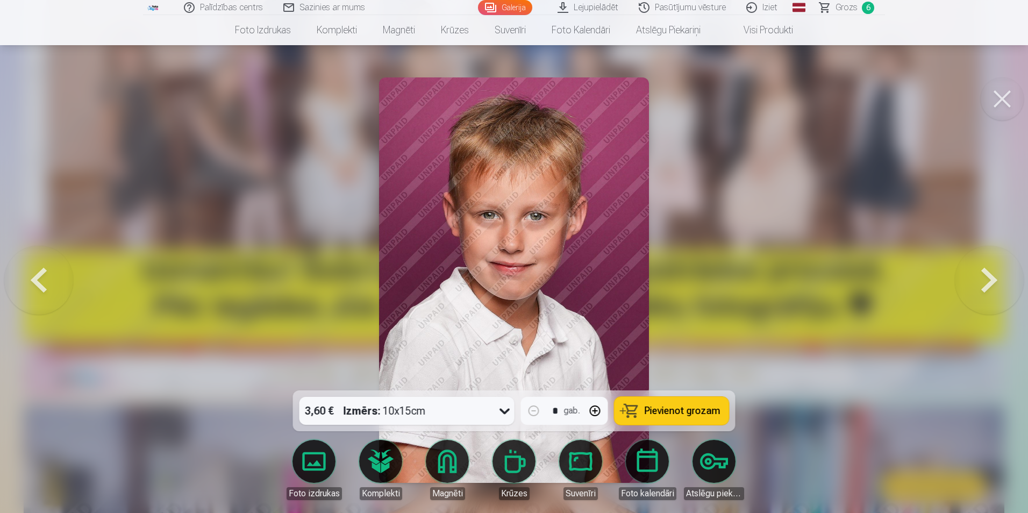
click at [986, 277] on button at bounding box center [988, 280] width 69 height 199
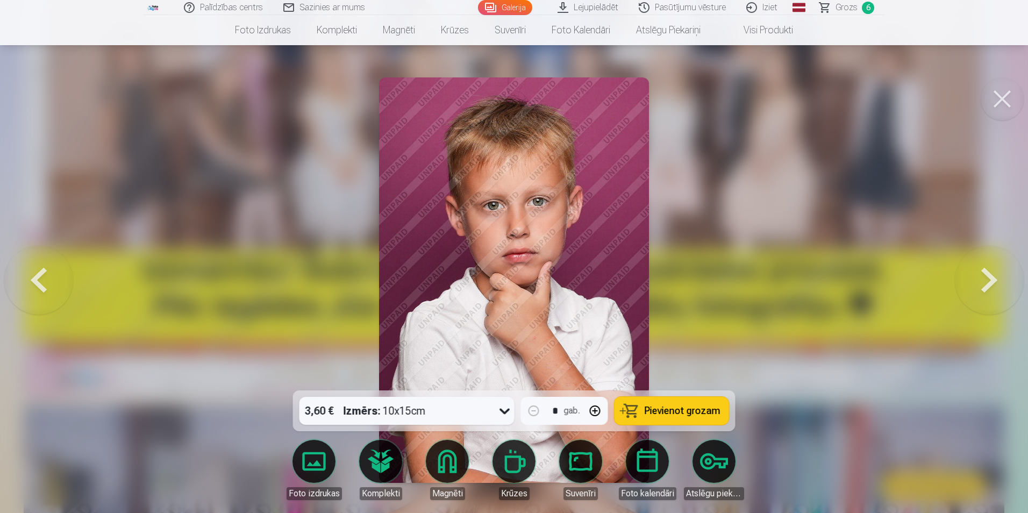
click at [986, 277] on button at bounding box center [988, 280] width 69 height 199
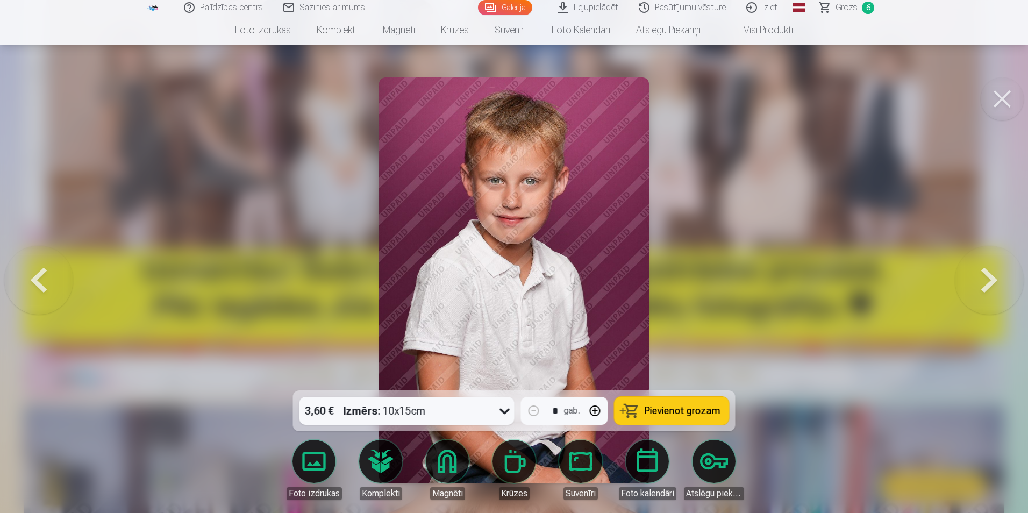
click at [986, 277] on button at bounding box center [988, 280] width 69 height 199
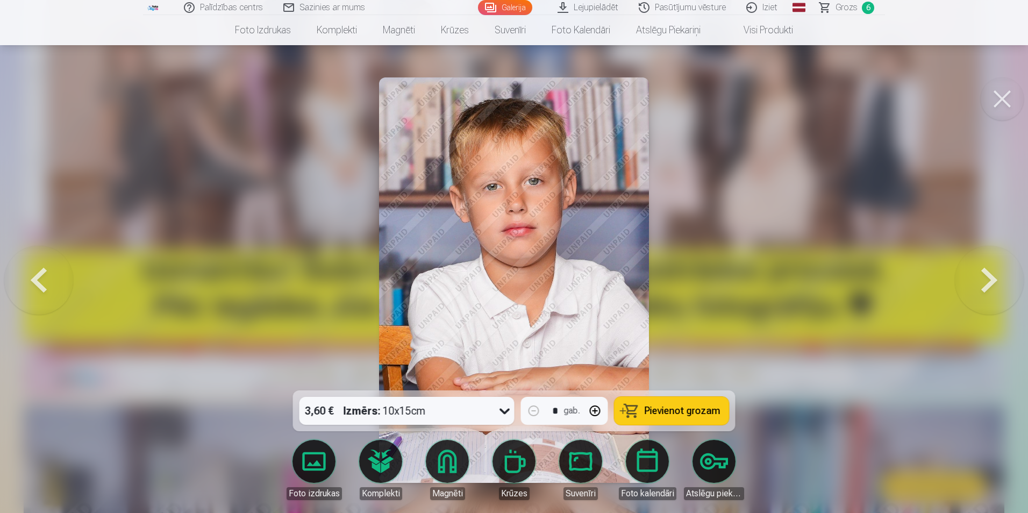
click at [986, 277] on button at bounding box center [988, 280] width 69 height 199
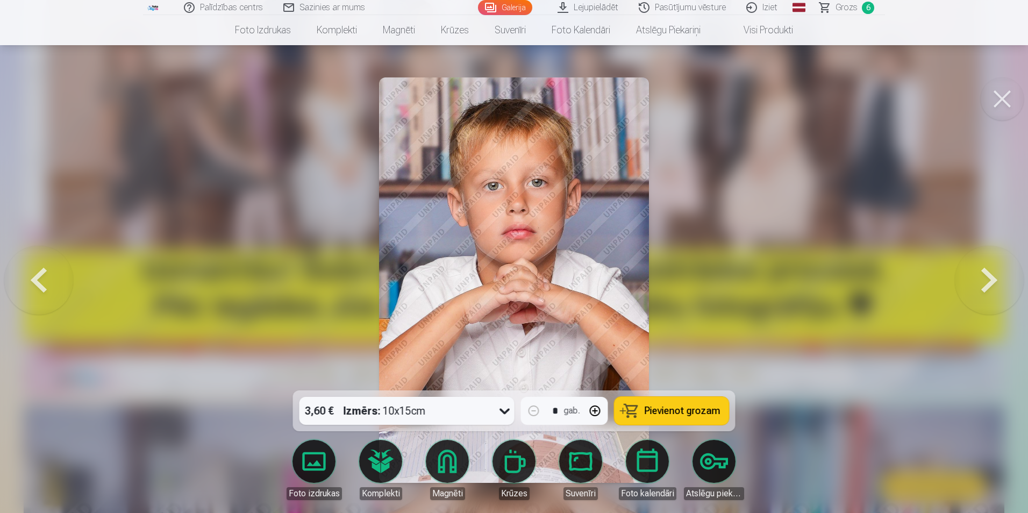
click at [986, 277] on button at bounding box center [988, 280] width 69 height 199
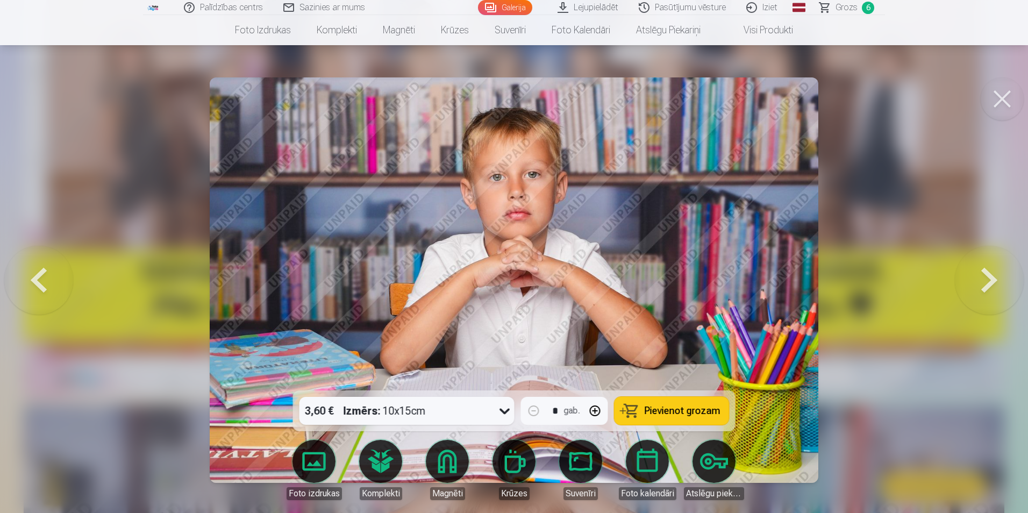
click at [986, 277] on button at bounding box center [988, 280] width 69 height 199
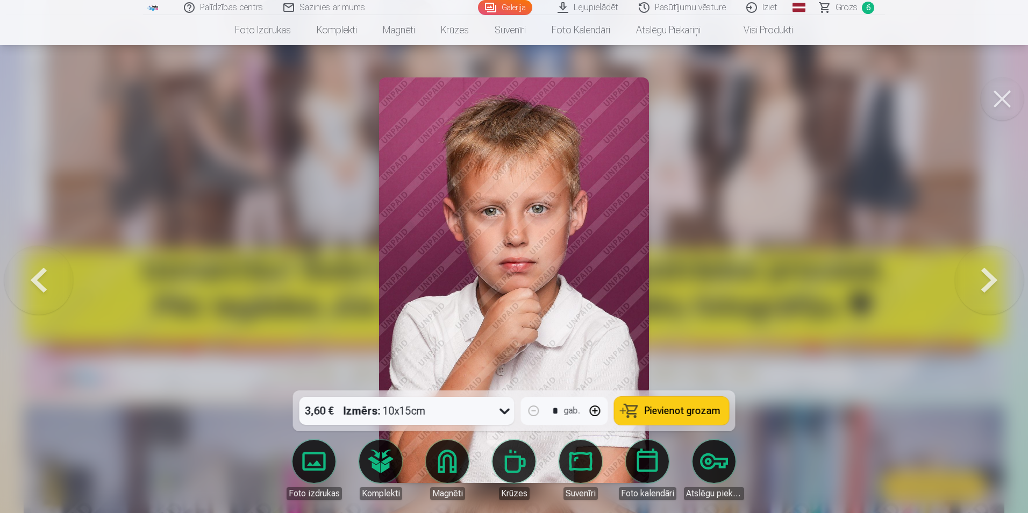
click at [986, 277] on button at bounding box center [988, 280] width 69 height 199
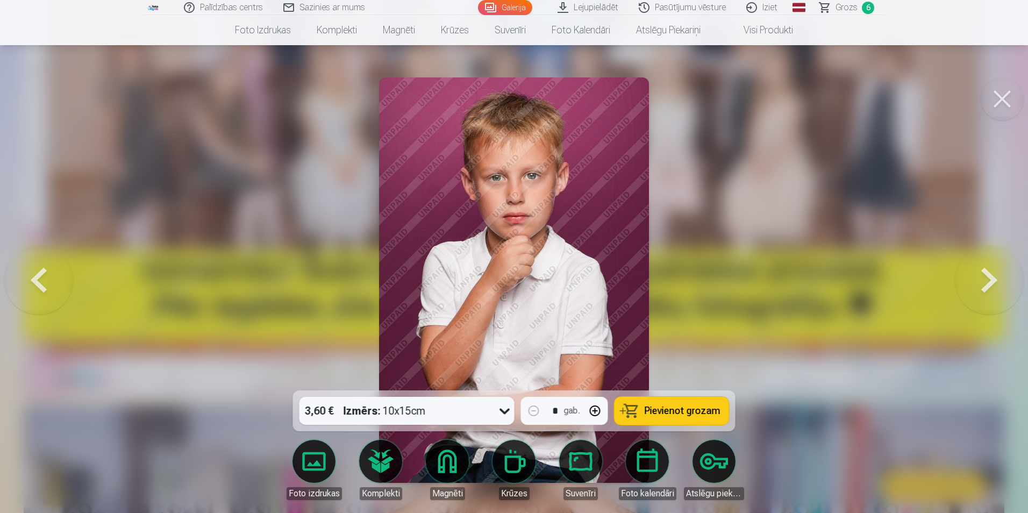
click at [986, 277] on button at bounding box center [988, 280] width 69 height 199
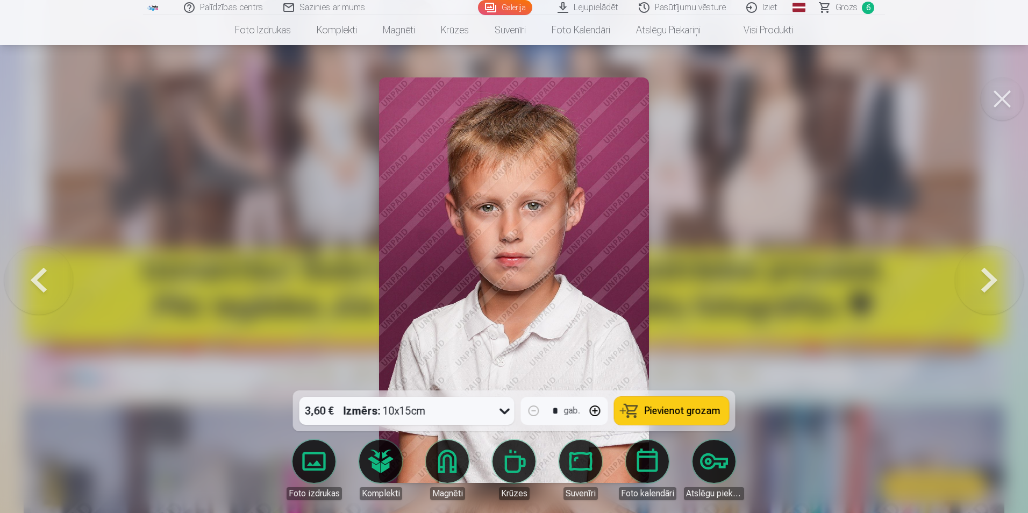
click at [986, 277] on button at bounding box center [988, 280] width 69 height 199
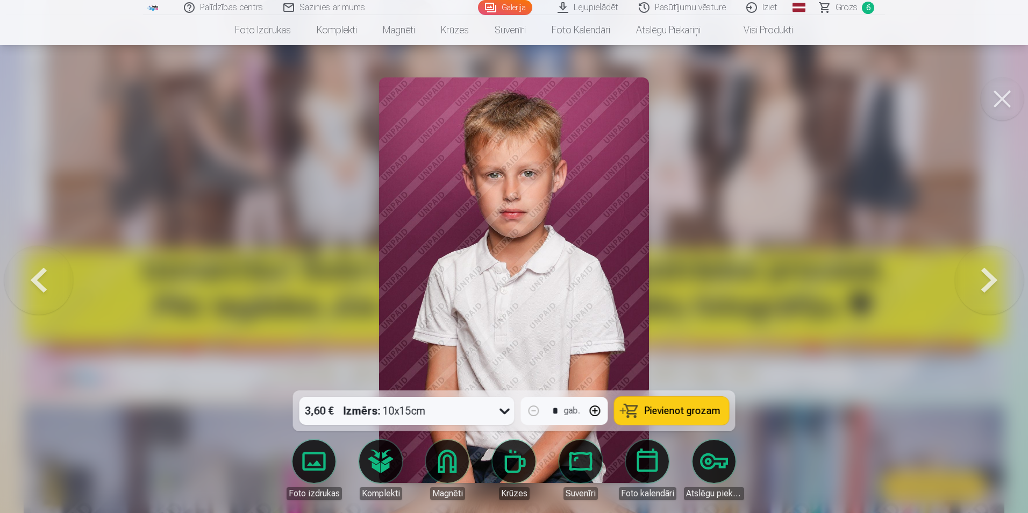
click at [986, 277] on button at bounding box center [988, 280] width 69 height 199
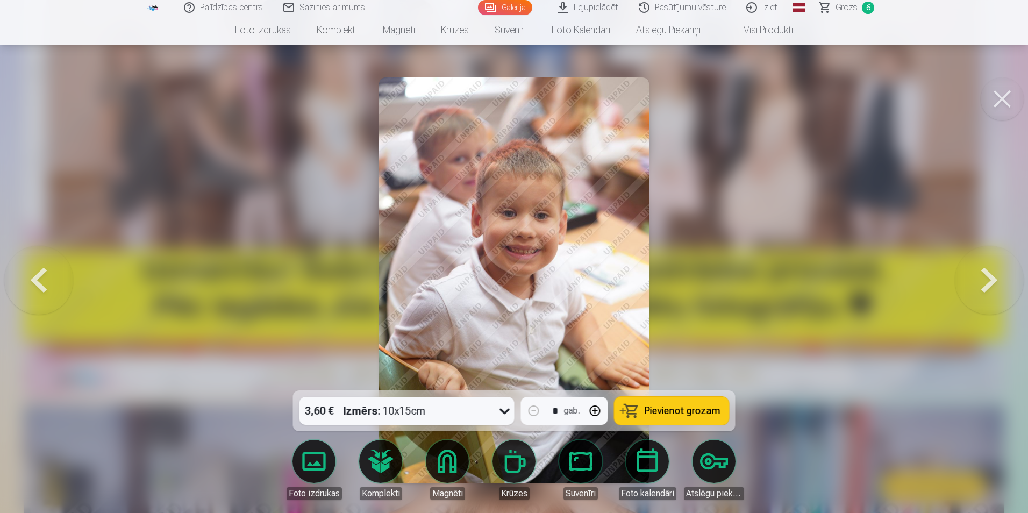
click at [986, 277] on button at bounding box center [988, 280] width 69 height 199
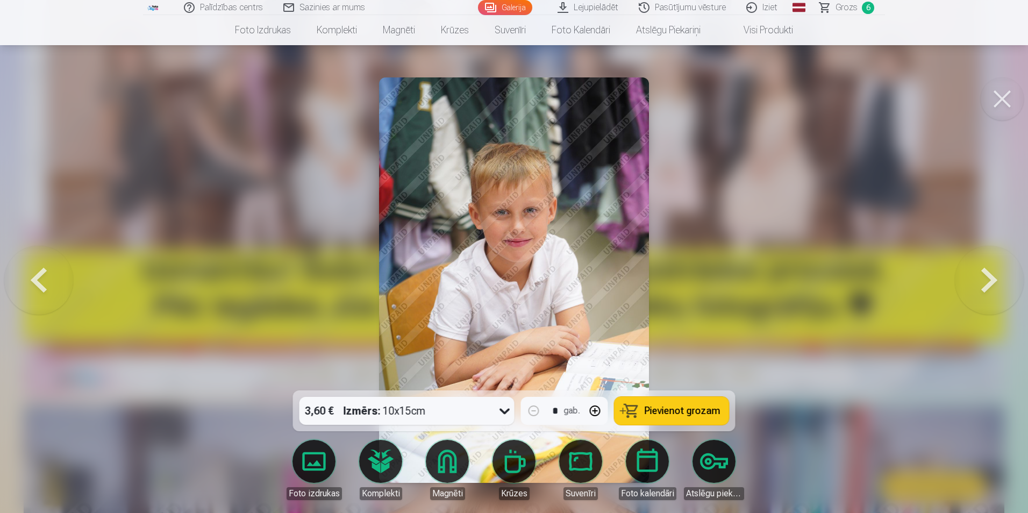
click at [986, 277] on button at bounding box center [988, 280] width 69 height 199
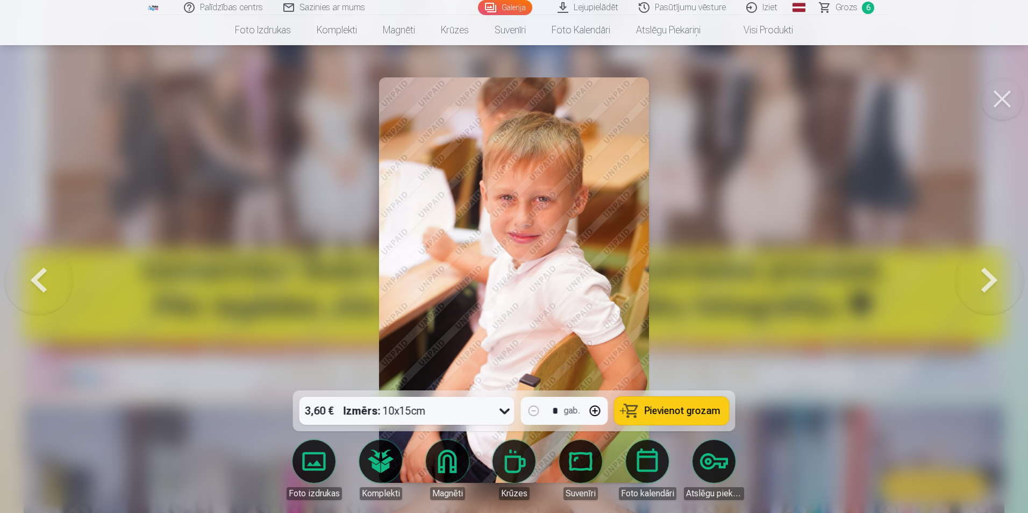
click at [986, 277] on button at bounding box center [988, 280] width 69 height 199
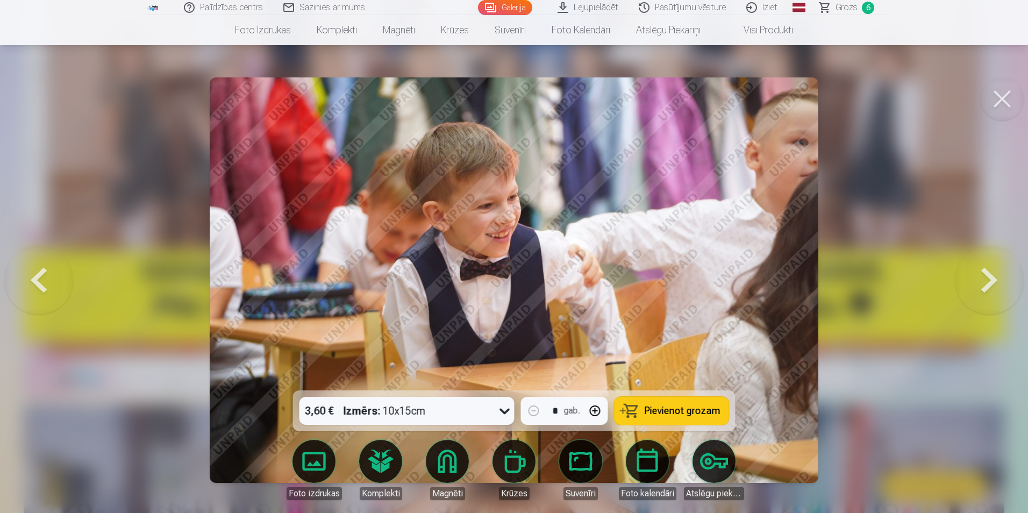
click at [986, 277] on button at bounding box center [988, 280] width 69 height 199
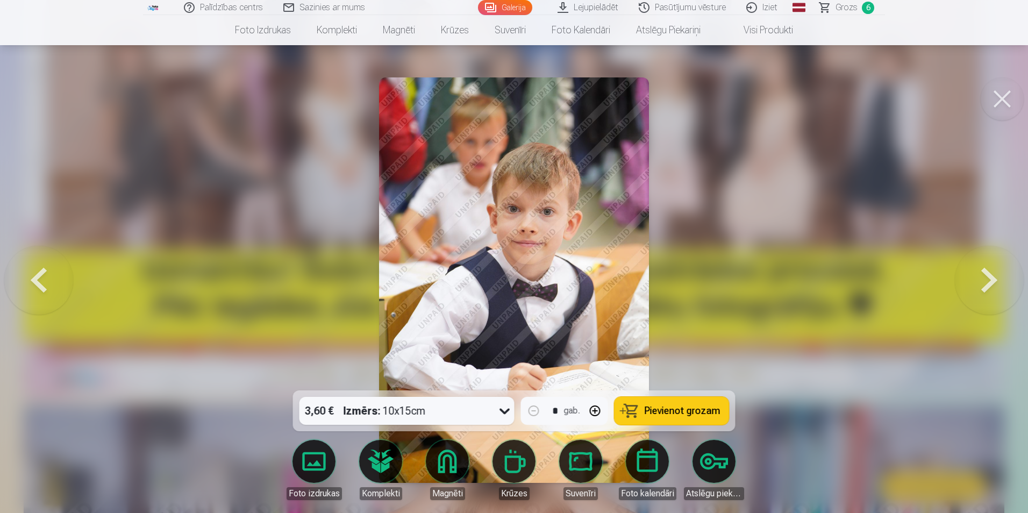
click at [986, 277] on button at bounding box center [988, 280] width 69 height 199
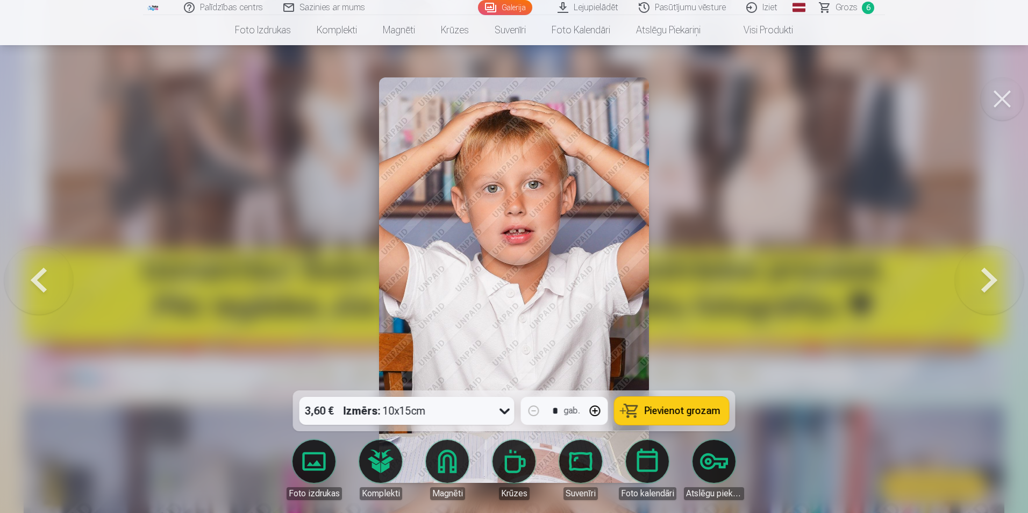
click at [986, 277] on button at bounding box center [988, 280] width 69 height 199
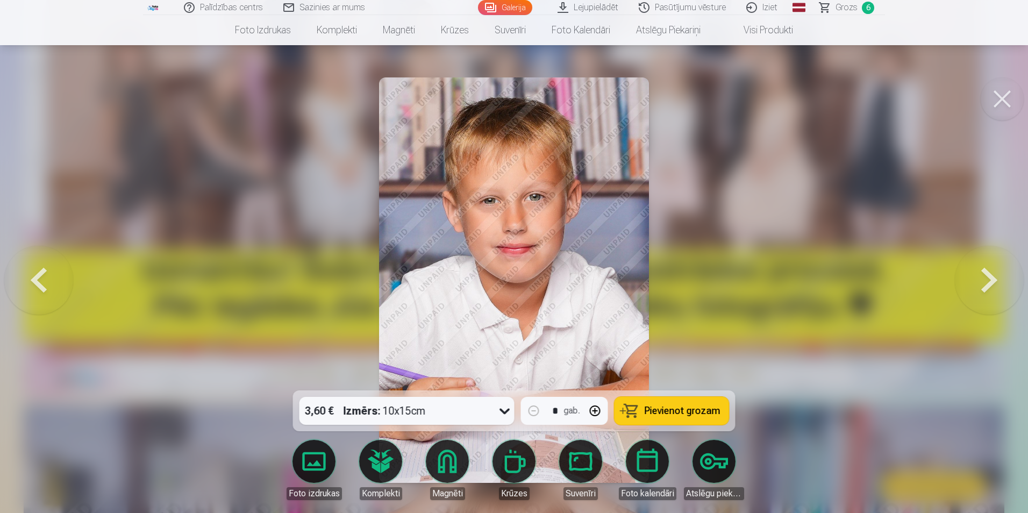
click at [986, 277] on button at bounding box center [988, 280] width 69 height 199
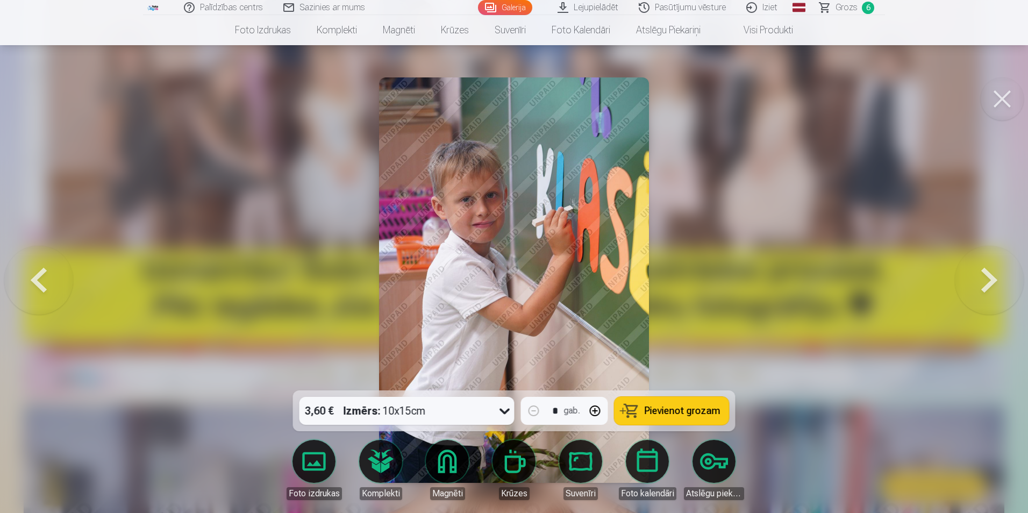
click at [47, 280] on button at bounding box center [38, 280] width 69 height 199
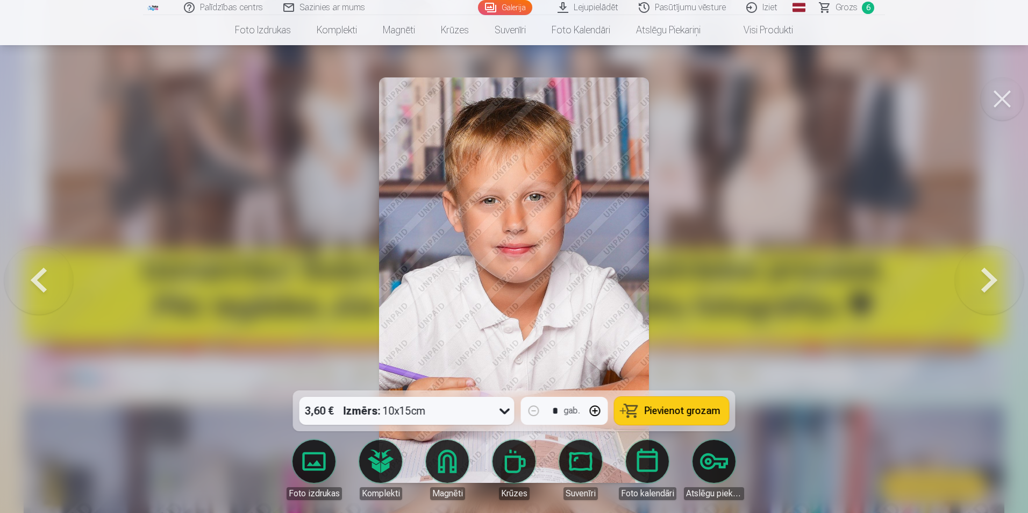
click at [983, 275] on button at bounding box center [988, 280] width 69 height 199
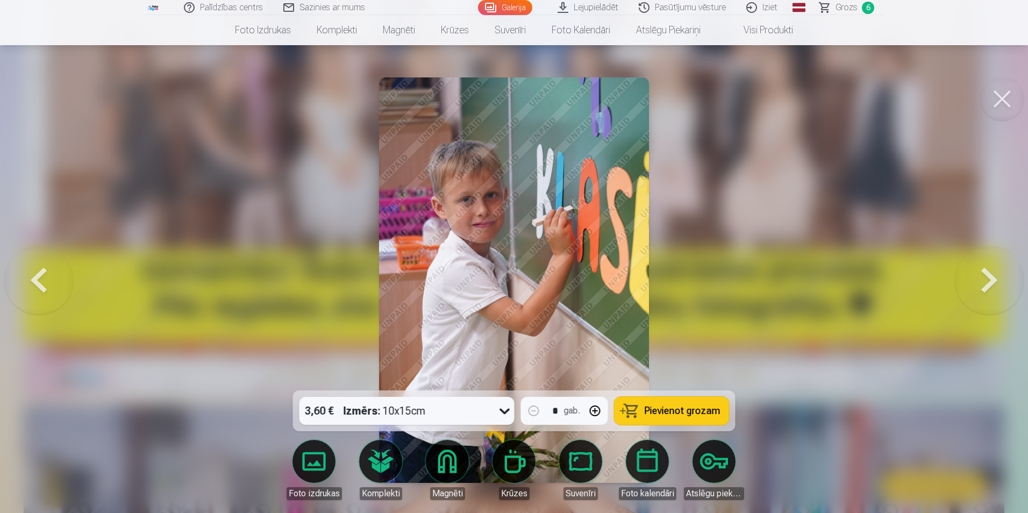
click at [983, 275] on button at bounding box center [988, 280] width 69 height 199
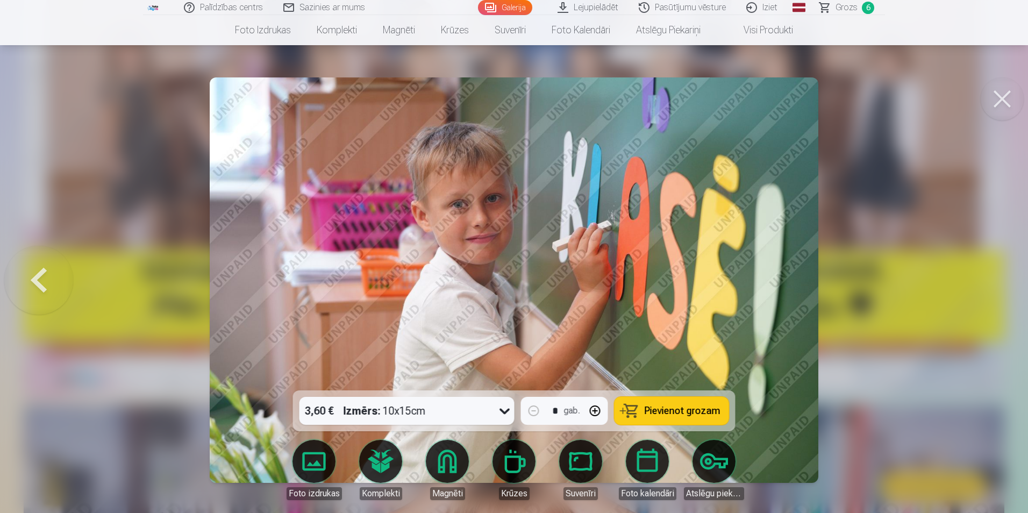
click at [972, 324] on div at bounding box center [514, 256] width 1028 height 513
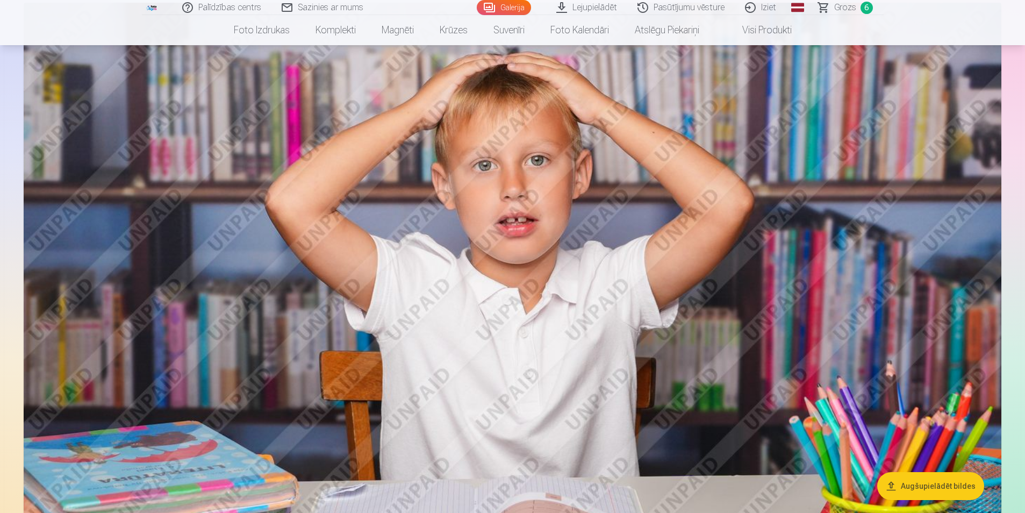
scroll to position [699, 0]
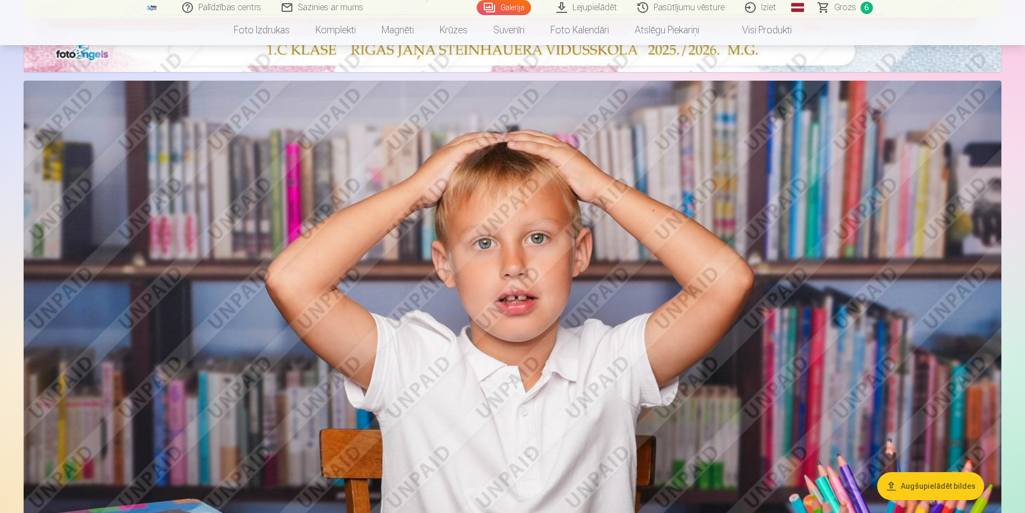
click at [856, 9] on link "Grozs 6" at bounding box center [845, 7] width 75 height 15
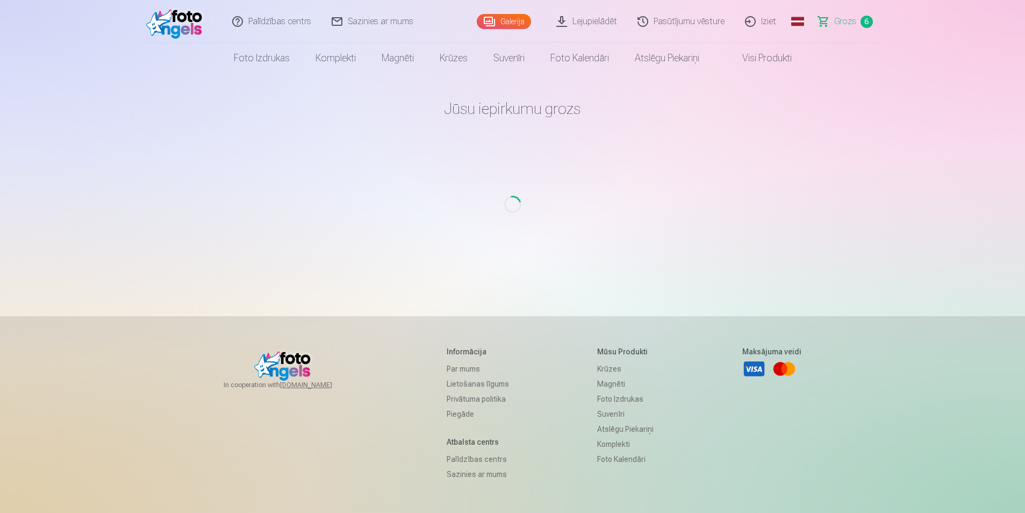
click at [528, 192] on main "Jūsu iepirkumu grozs Loading..." at bounding box center [513, 181] width 628 height 217
click at [174, 24] on img at bounding box center [177, 21] width 62 height 34
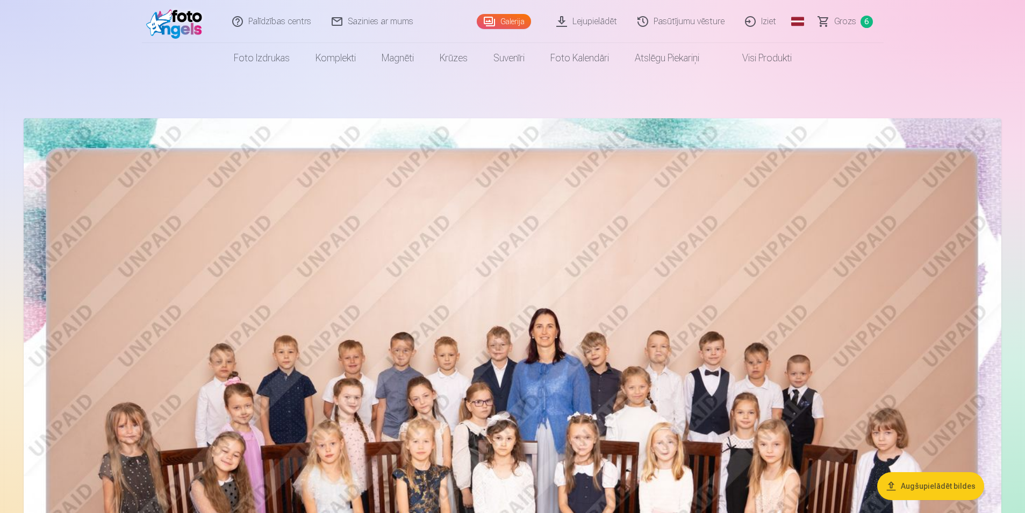
click at [850, 18] on span "Grozs" at bounding box center [845, 21] width 22 height 13
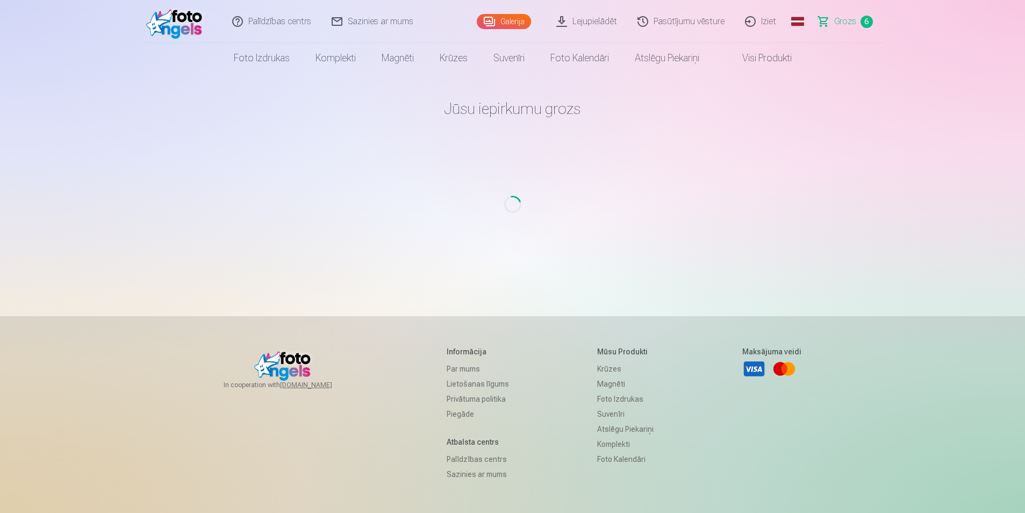
click at [534, 216] on main "Jūsu iepirkumu grozs Loading..." at bounding box center [513, 181] width 628 height 217
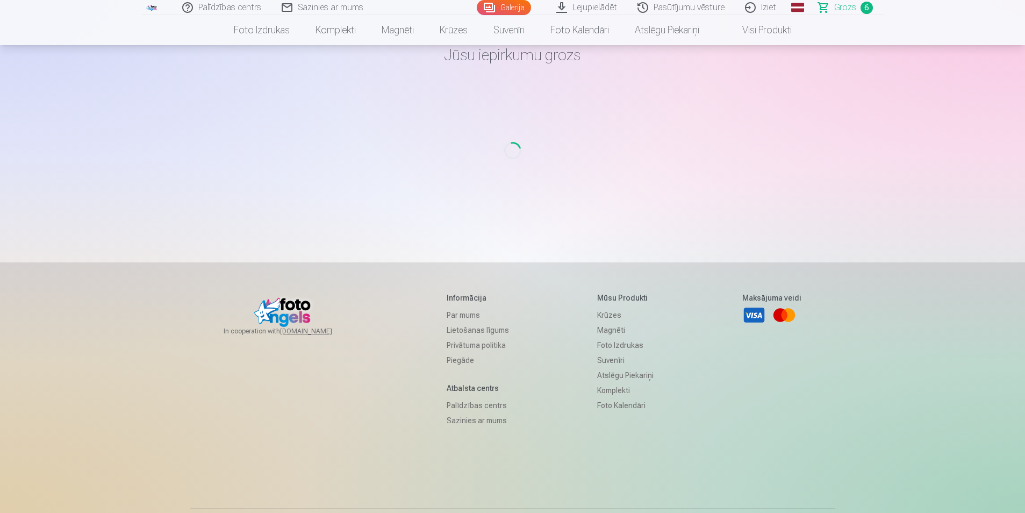
click at [843, 8] on span "Grozs" at bounding box center [845, 7] width 22 height 13
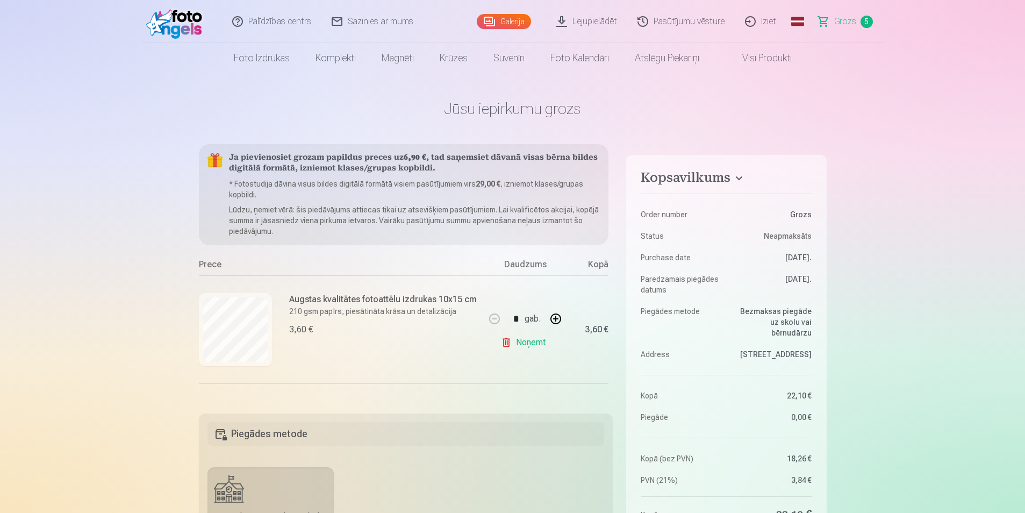
click at [498, 21] on link "Galerija" at bounding box center [504, 21] width 54 height 15
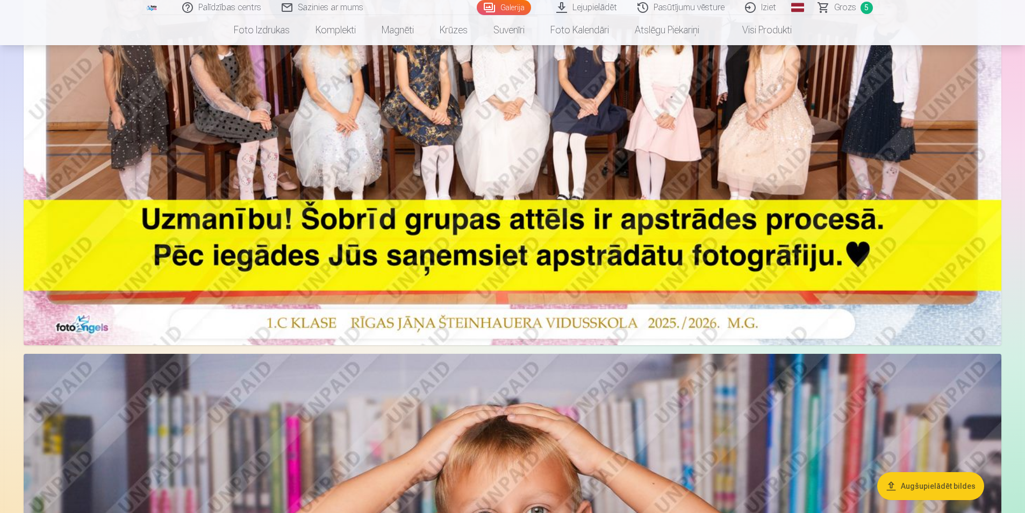
scroll to position [322, 0]
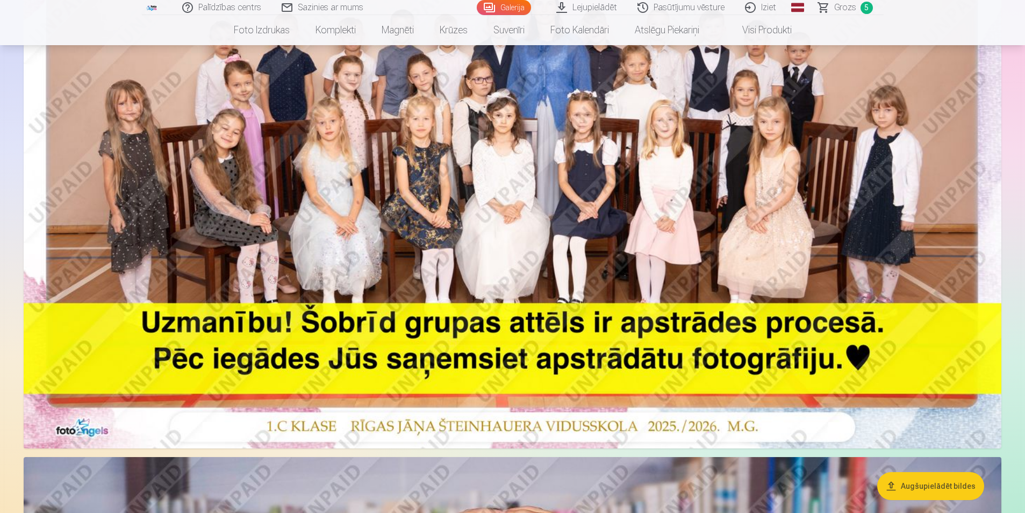
click at [537, 192] on img at bounding box center [513, 122] width 978 height 652
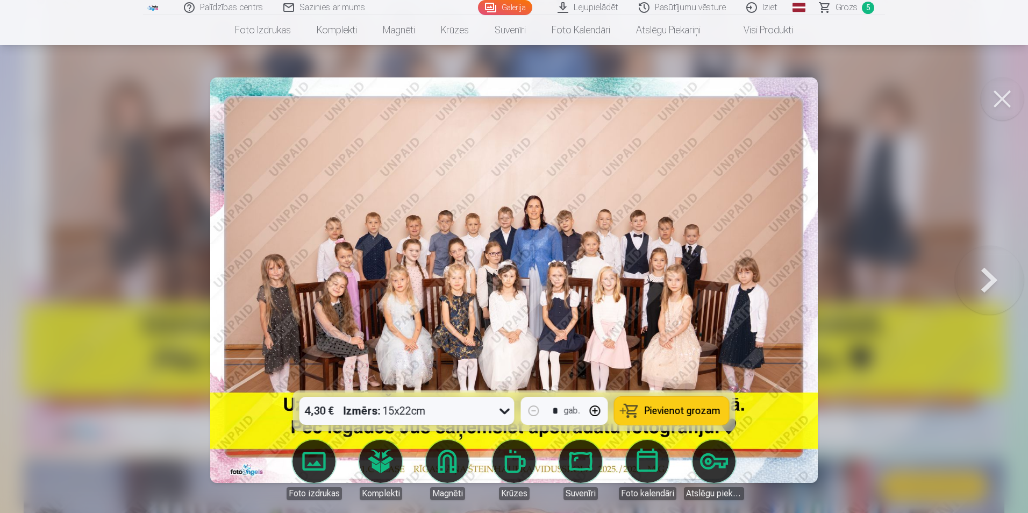
click at [682, 407] on span "Pievienot grozam" at bounding box center [682, 411] width 76 height 10
click at [105, 270] on div at bounding box center [514, 256] width 1028 height 513
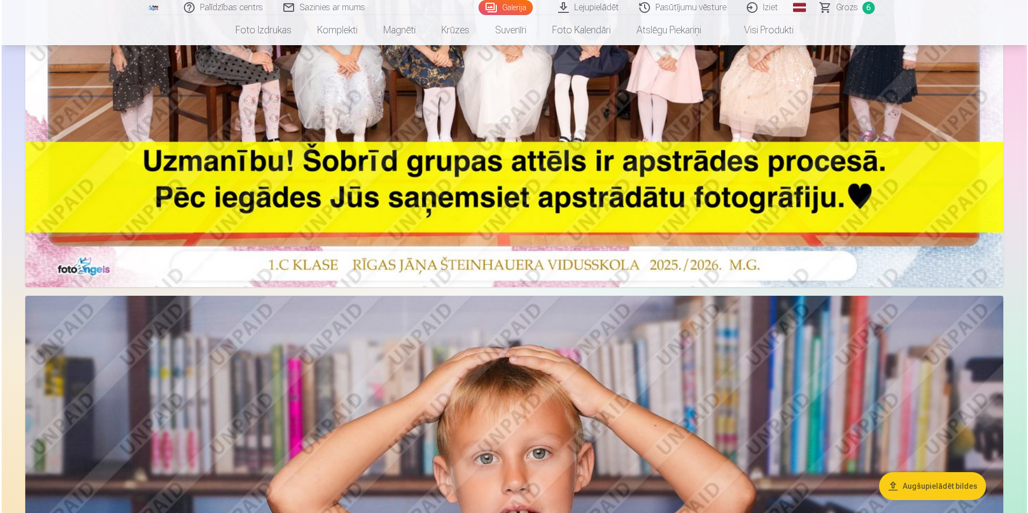
scroll to position [269, 0]
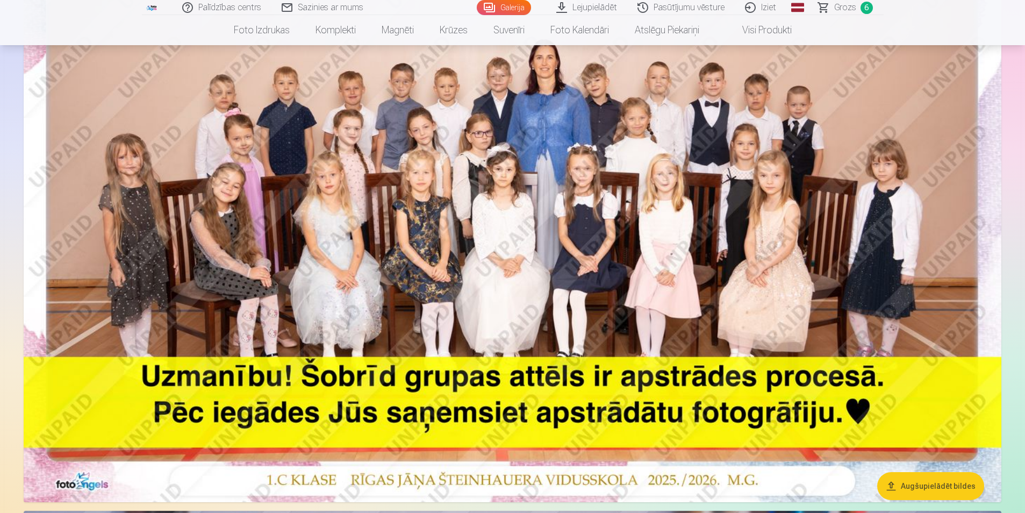
click at [643, 296] on img at bounding box center [513, 176] width 978 height 652
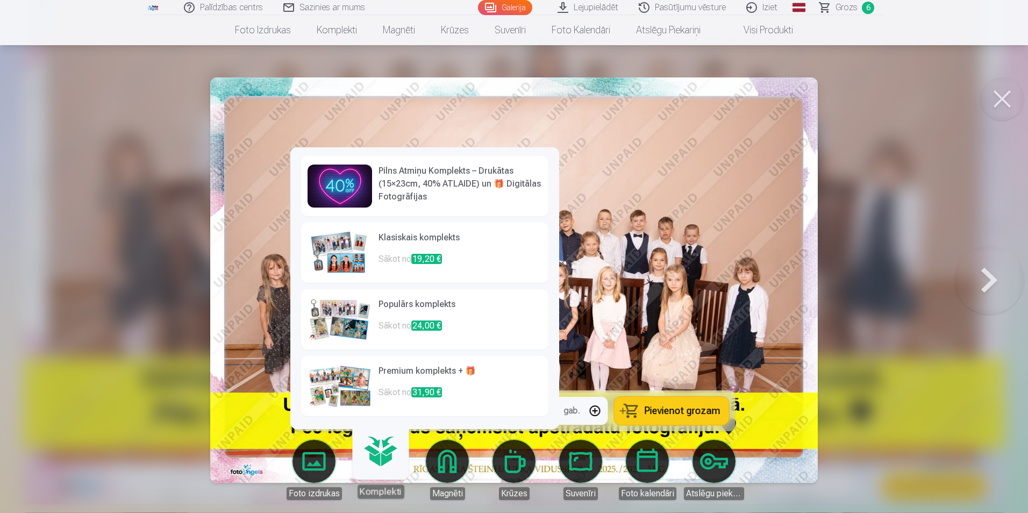
click at [400, 372] on h6 "Premium komplekts + 🎁" at bounding box center [459, 374] width 163 height 21
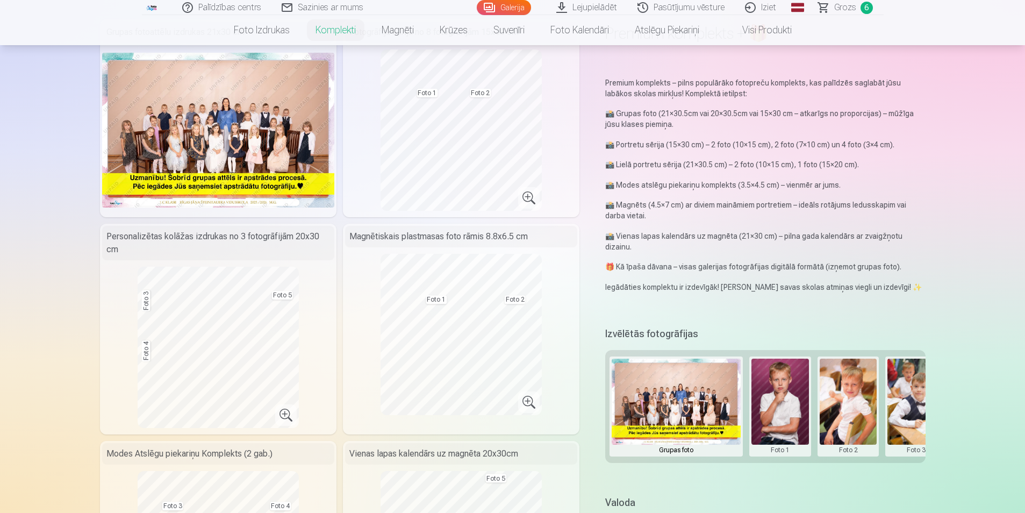
scroll to position [54, 0]
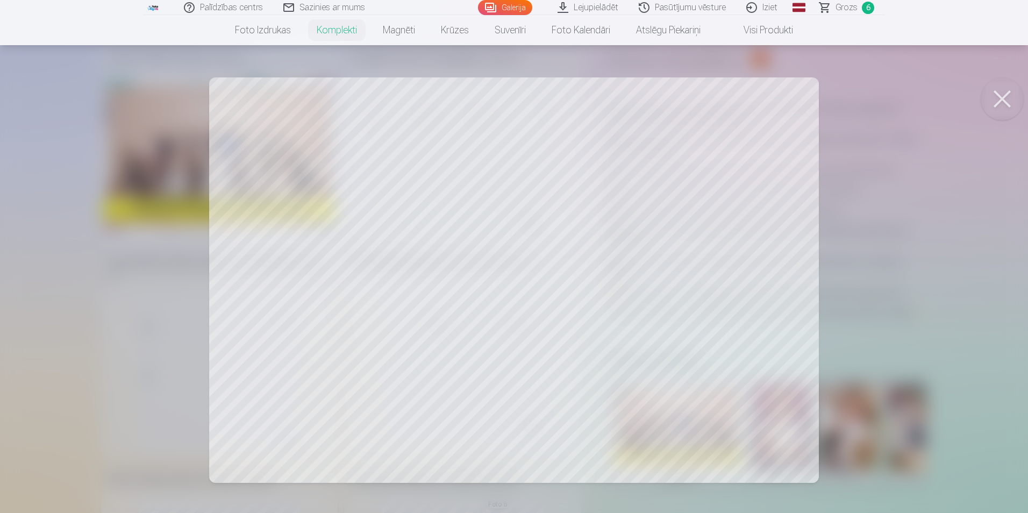
click at [351, 173] on div at bounding box center [514, 256] width 1028 height 513
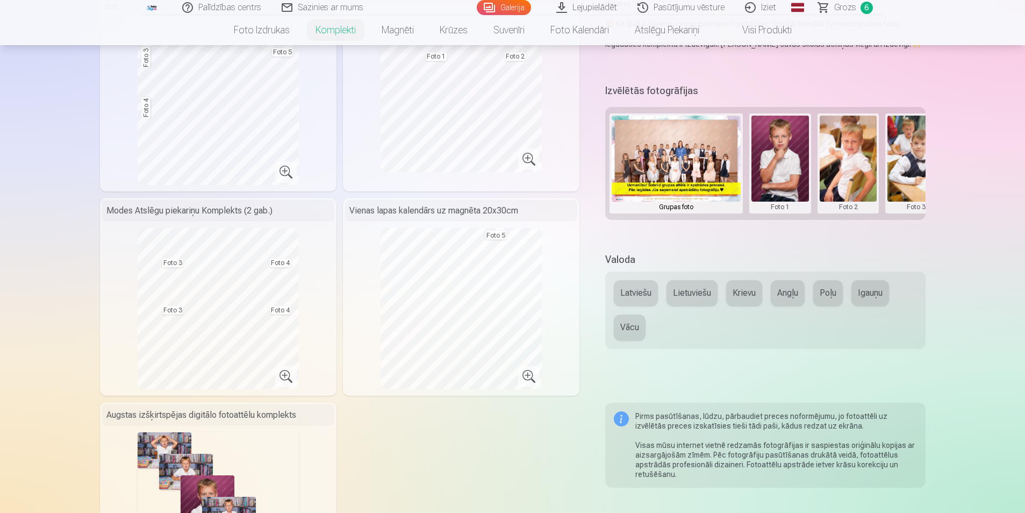
scroll to position [0, 0]
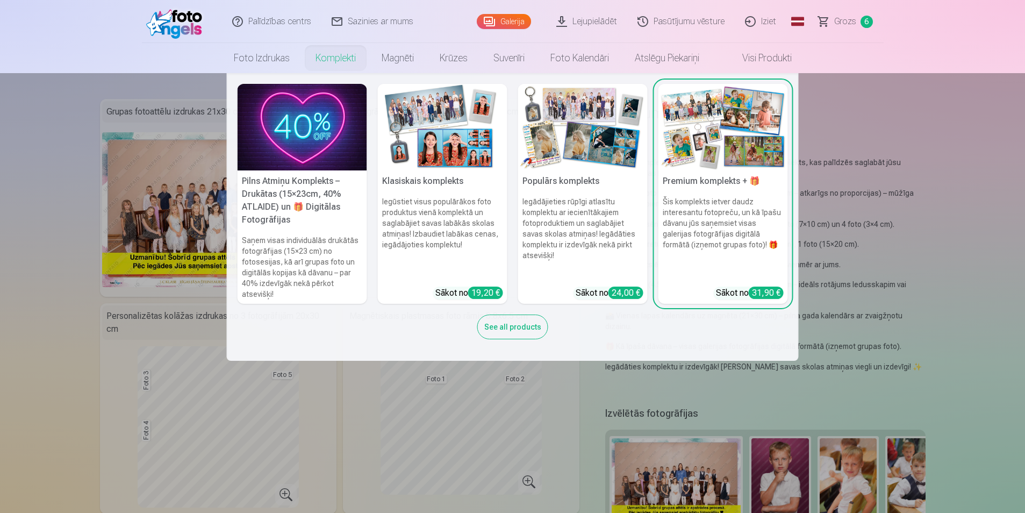
click at [343, 54] on link "Komplekti" at bounding box center [336, 58] width 66 height 30
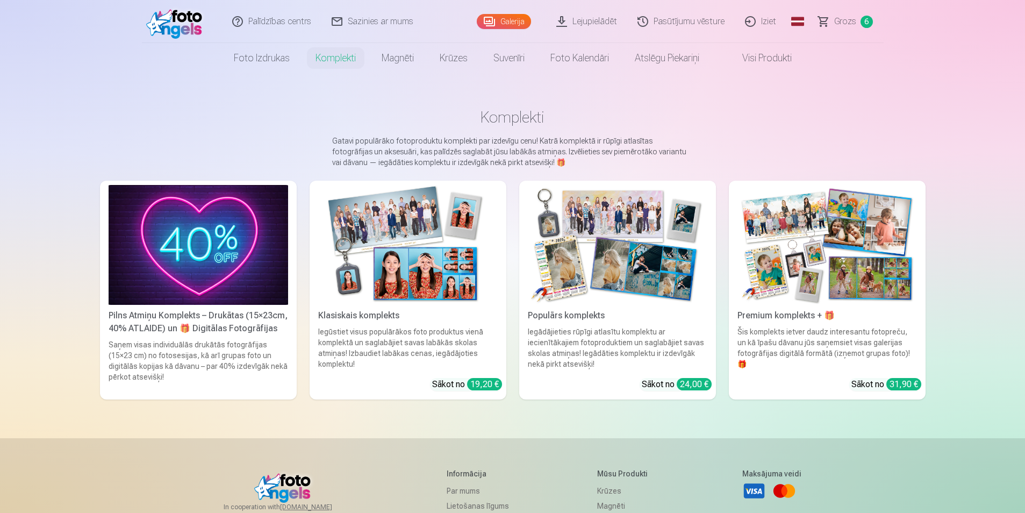
click at [591, 256] on img at bounding box center [617, 245] width 179 height 120
click at [220, 320] on div "Pilns Atmiņu Komplekts – Drukātas (15×23cm, 40% ATLAIDE) un 🎁 Digitālas Fotogrā…" at bounding box center [198, 322] width 188 height 26
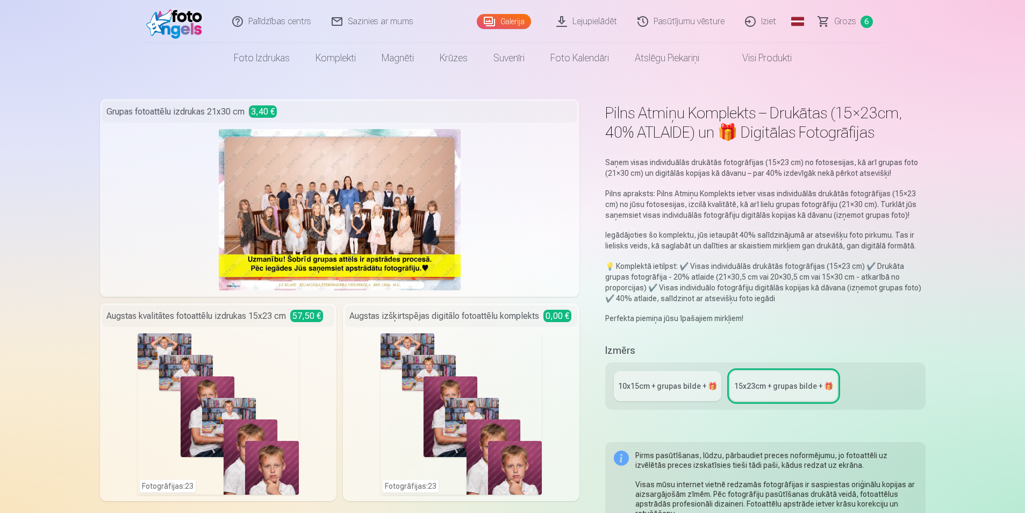
click at [545, 349] on div "Fotogrāfijas : 23" at bounding box center [461, 413] width 232 height 161
click at [858, 18] on link "Grozs 6" at bounding box center [845, 21] width 75 height 43
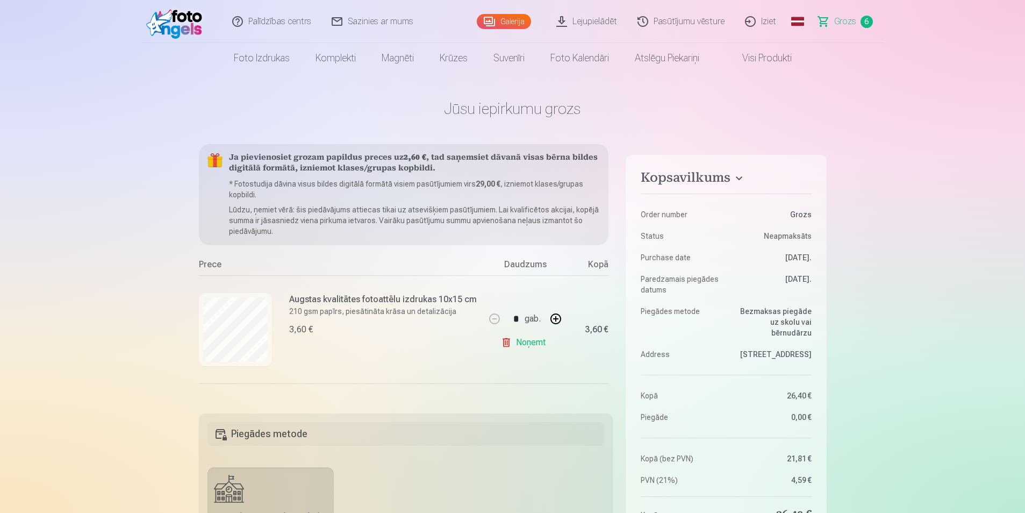
click at [551, 316] on button "button" at bounding box center [556, 319] width 26 height 26
type input "*"
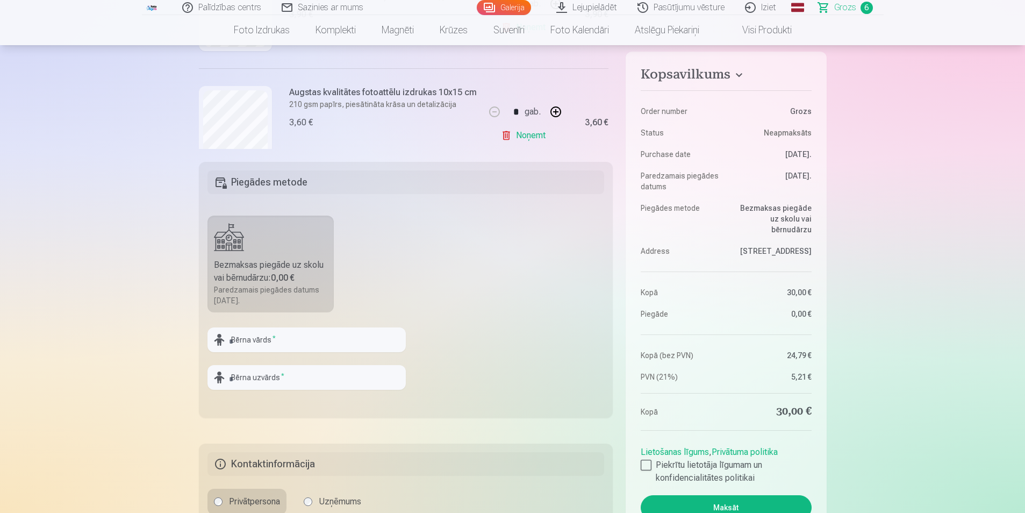
scroll to position [269, 0]
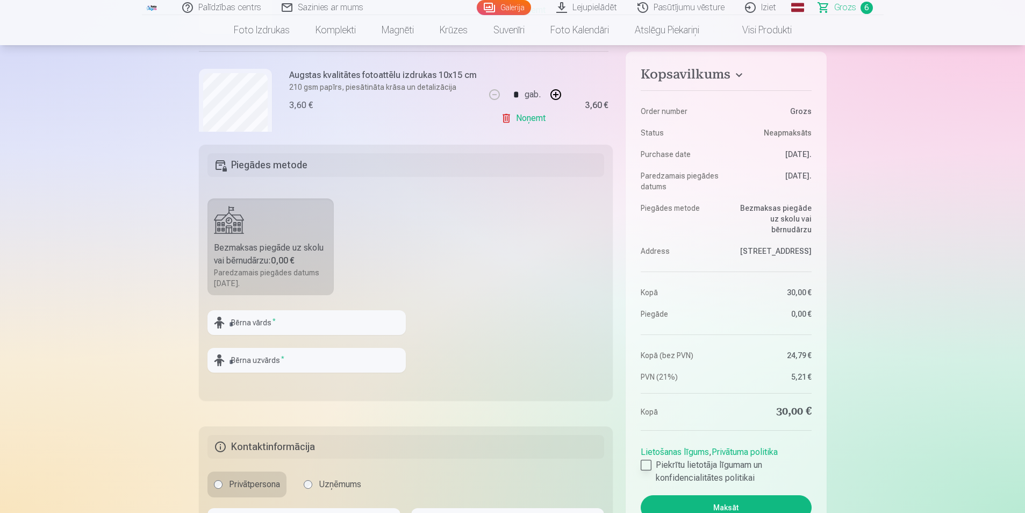
click at [646, 469] on div at bounding box center [646, 464] width 11 height 11
click at [308, 327] on input "text" at bounding box center [306, 322] width 198 height 25
type input "*******"
type input "******"
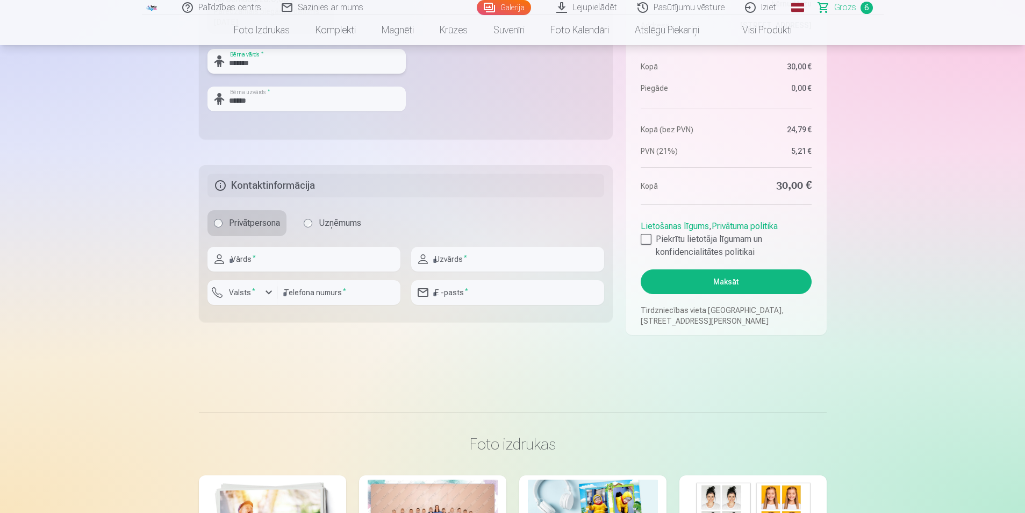
scroll to position [537, 0]
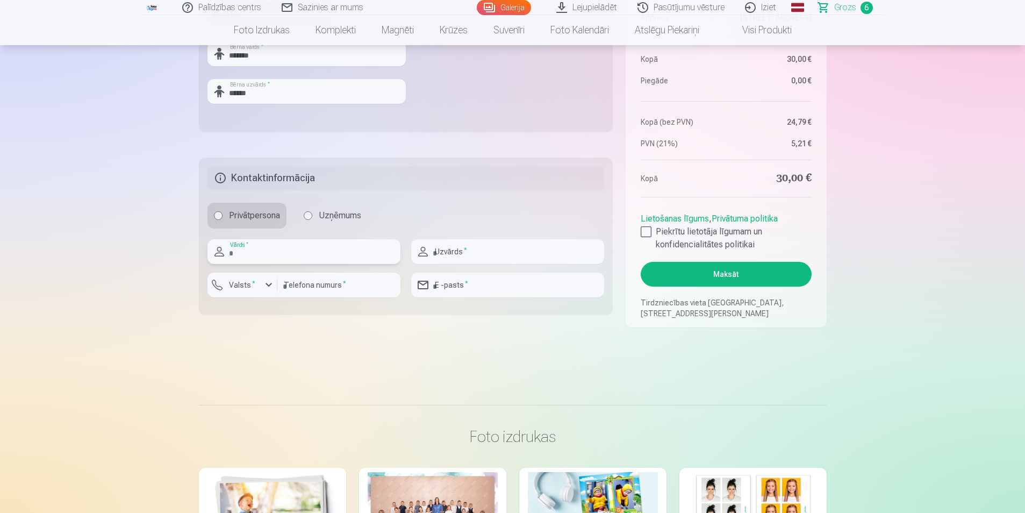
click at [274, 253] on input "text" at bounding box center [303, 251] width 193 height 25
type input "*****"
type input "******"
type input "********"
type input "**********"
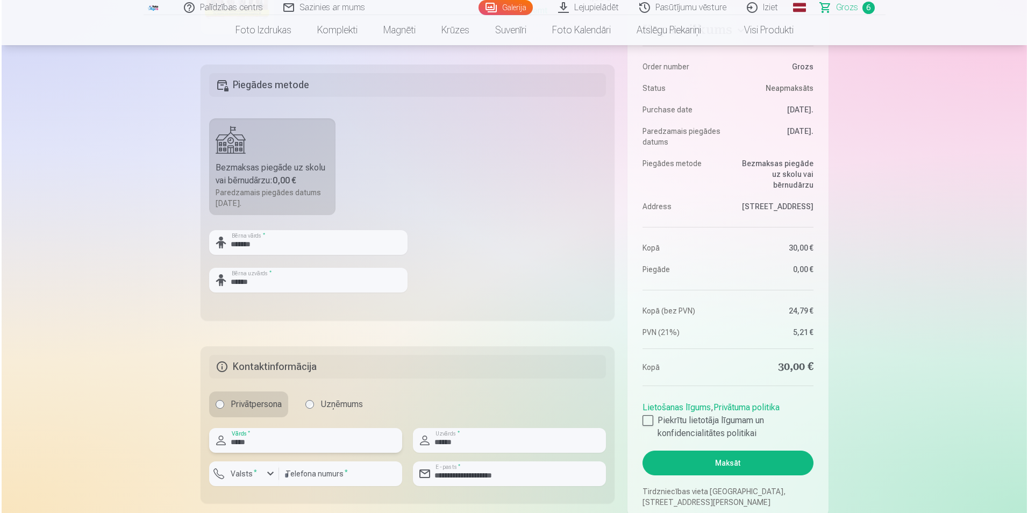
scroll to position [591, 0]
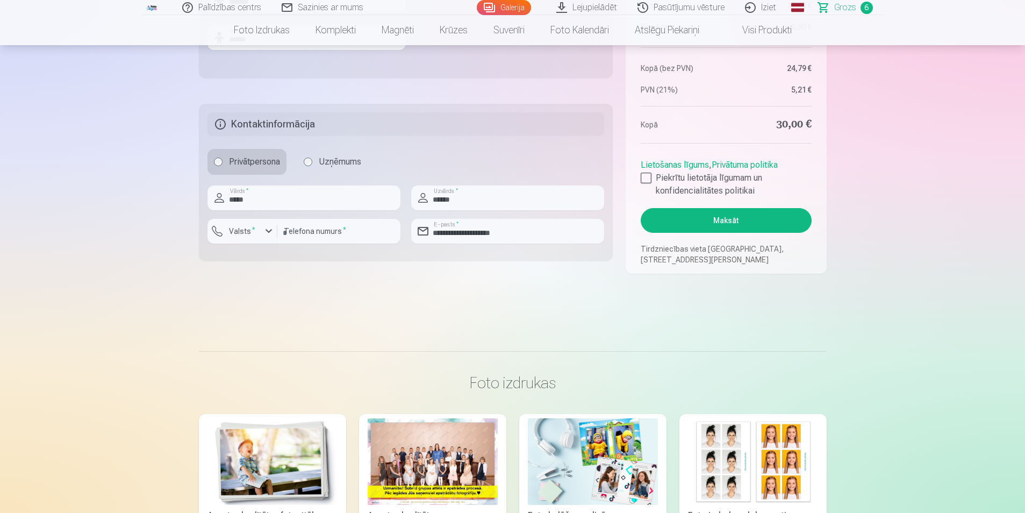
click at [720, 224] on button "Maksāt" at bounding box center [726, 220] width 170 height 25
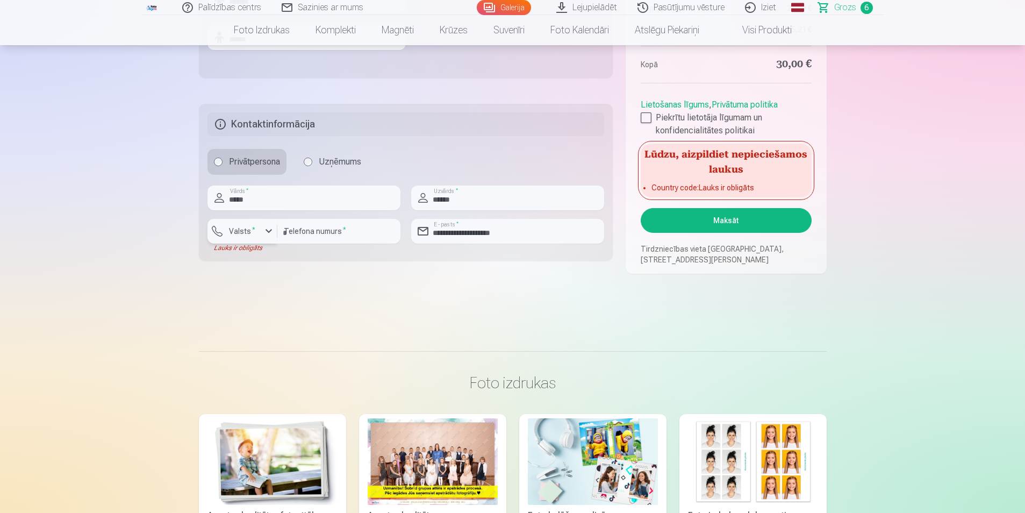
click at [252, 238] on div "button" at bounding box center [245, 232] width 32 height 11
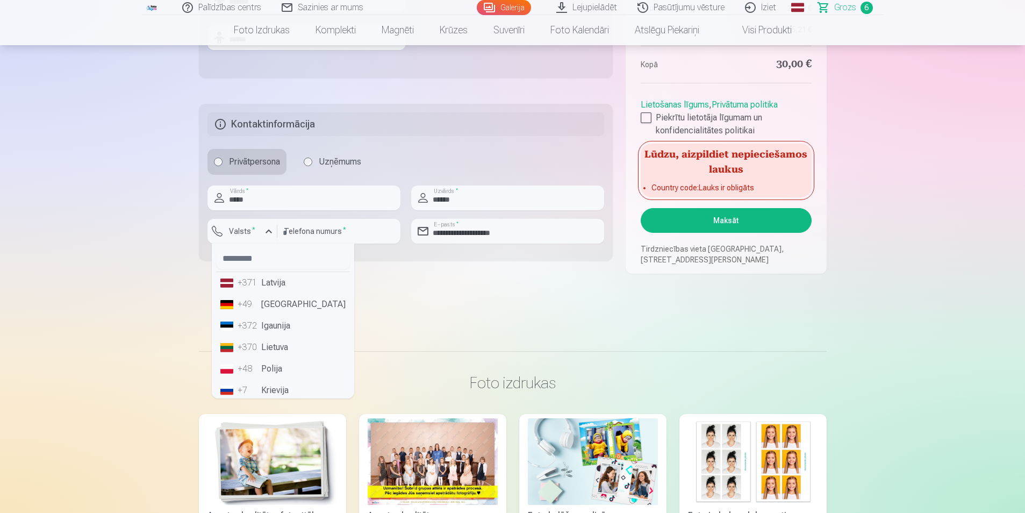
click at [283, 282] on li "+371 Latvija" at bounding box center [283, 282] width 134 height 21
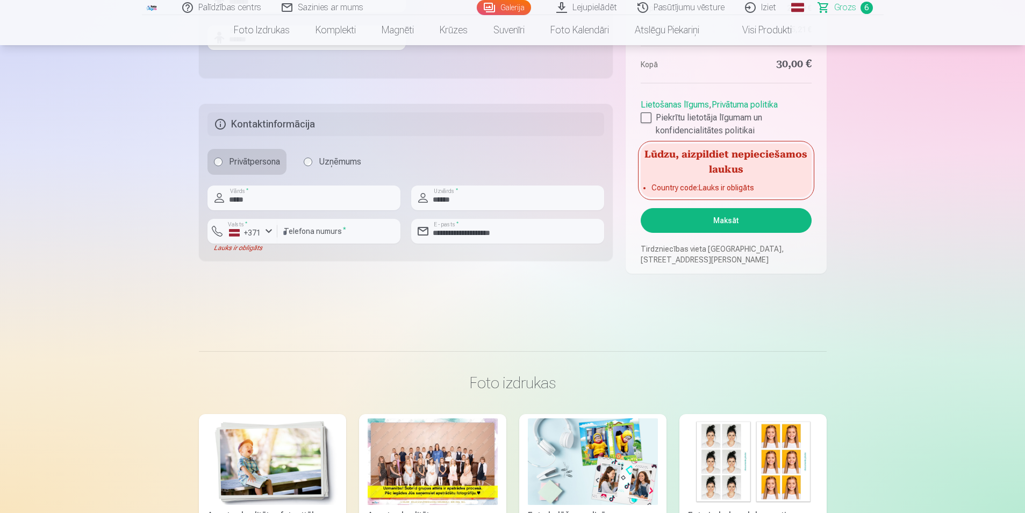
click at [730, 219] on button "Maksāt" at bounding box center [726, 220] width 170 height 25
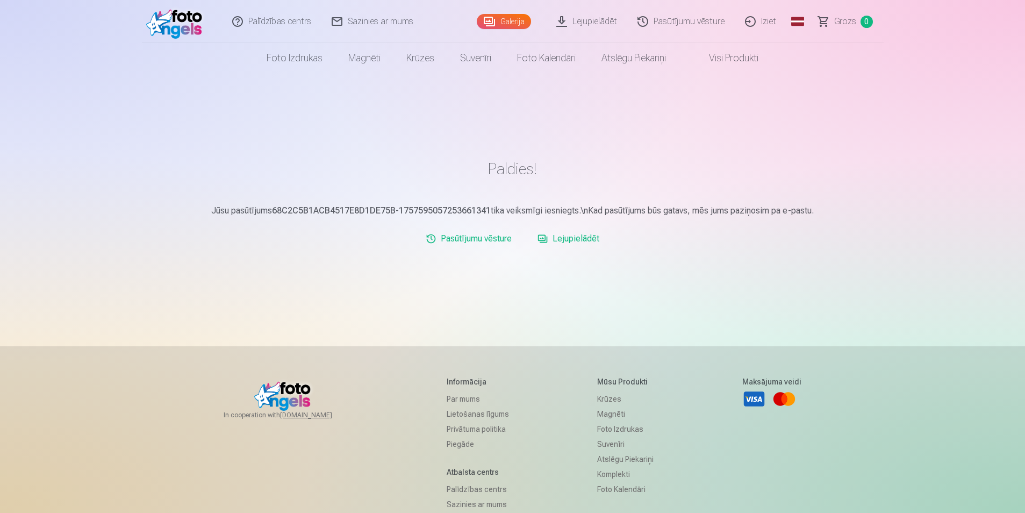
click at [768, 23] on link "Iziet" at bounding box center [761, 21] width 52 height 43
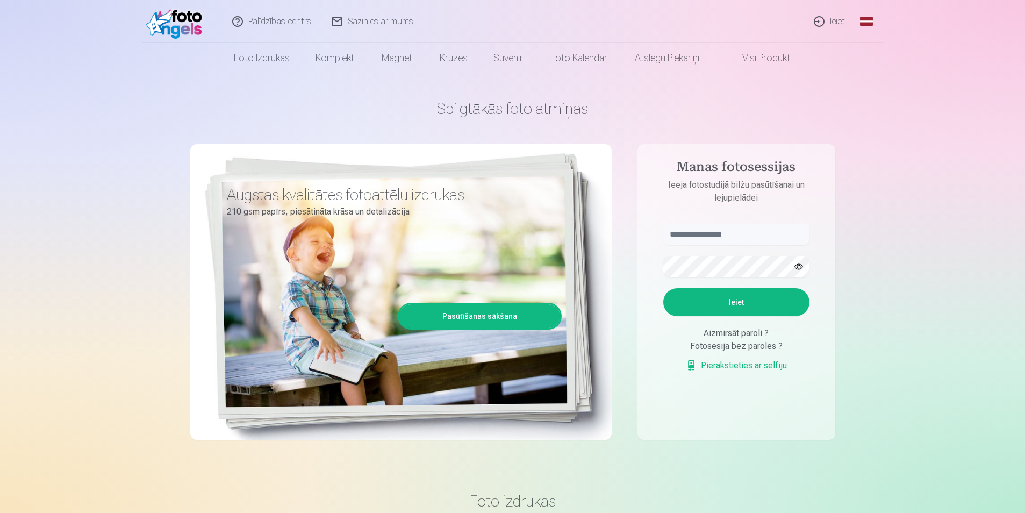
click at [835, 28] on link "Ieiet" at bounding box center [830, 21] width 52 height 43
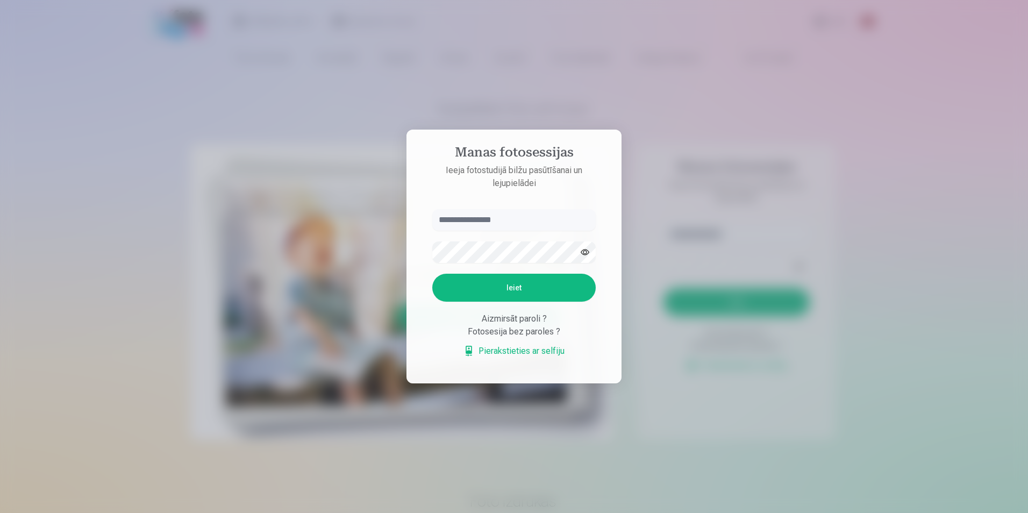
click at [516, 210] on input "text" at bounding box center [513, 219] width 163 height 21
click at [227, 94] on div at bounding box center [514, 256] width 1028 height 513
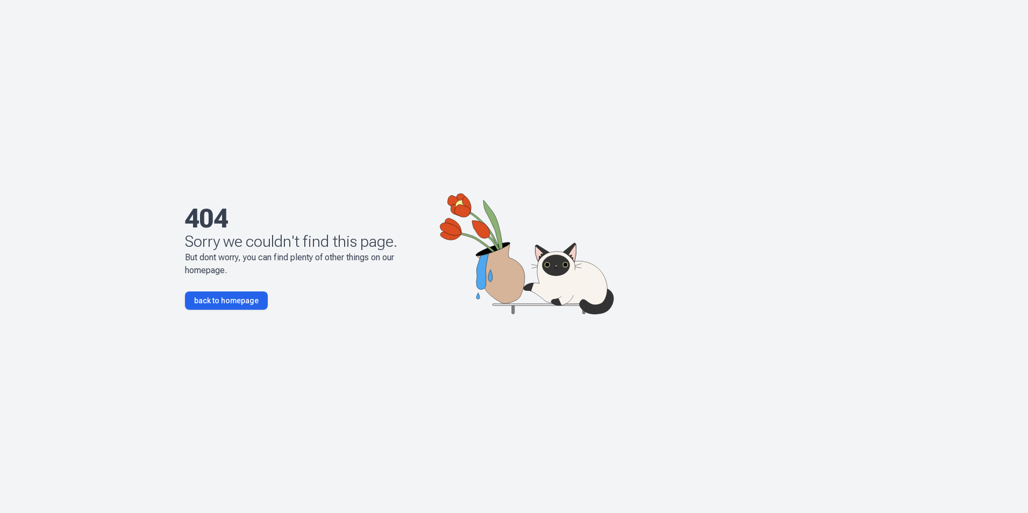
click at [231, 298] on link "back to homepage" at bounding box center [226, 300] width 83 height 18
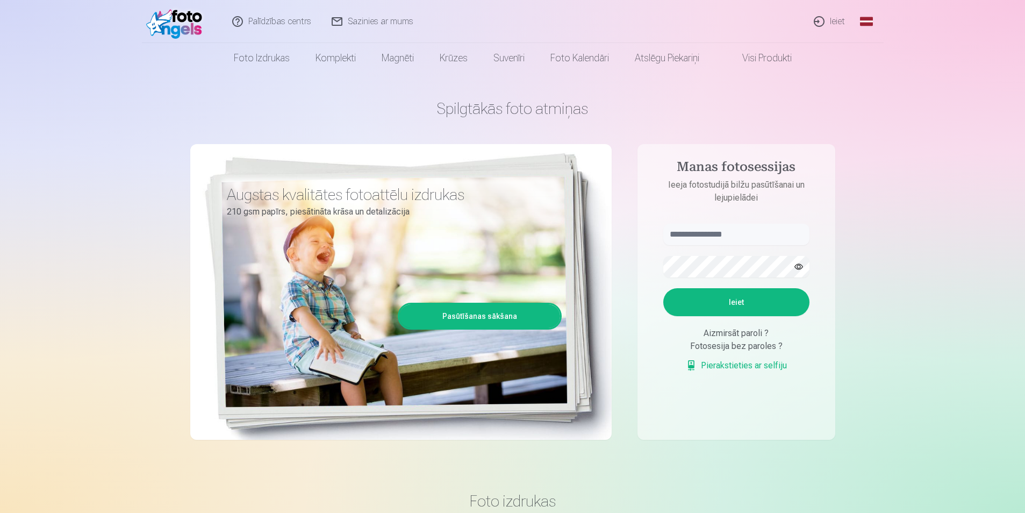
click at [831, 23] on link "Ieiet" at bounding box center [830, 21] width 52 height 43
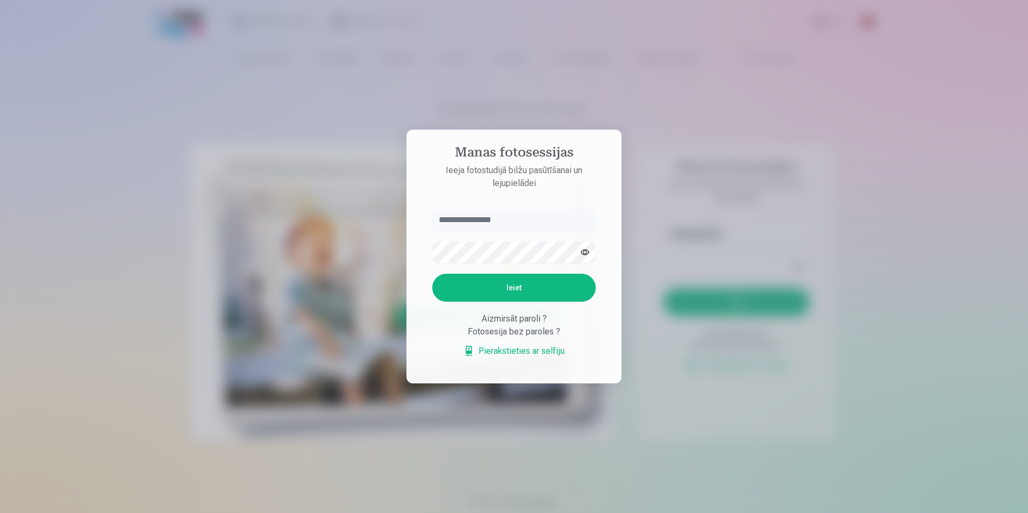
click at [484, 221] on input "text" at bounding box center [513, 219] width 163 height 21
type input "**********"
click at [522, 276] on button "Ieiet" at bounding box center [513, 288] width 163 height 28
